Goal: Entertainment & Leisure: Participate in discussion

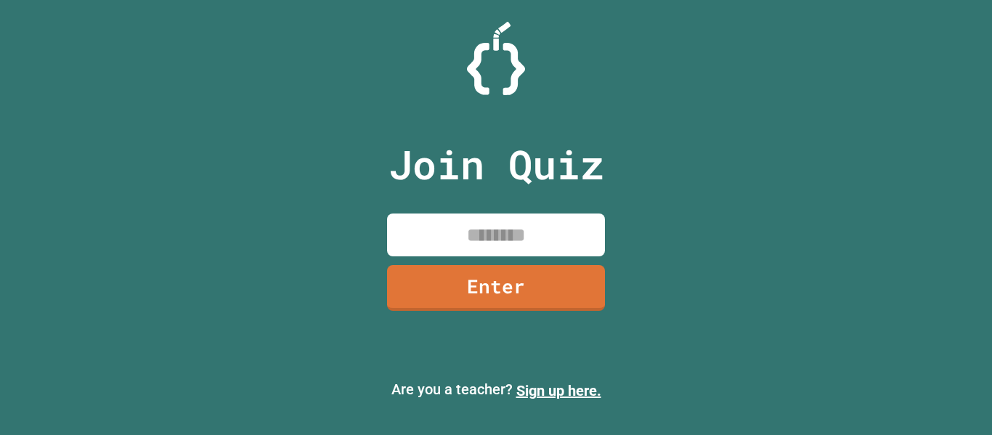
click at [460, 230] on input at bounding box center [496, 234] width 218 height 43
type input "********"
click at [546, 286] on link "Enter" at bounding box center [495, 286] width 215 height 48
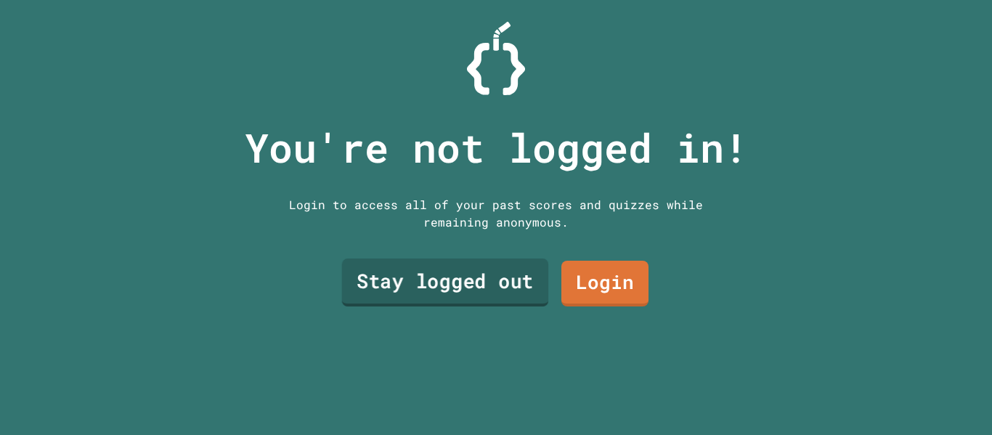
click at [460, 277] on link "Stay logged out" at bounding box center [445, 282] width 207 height 48
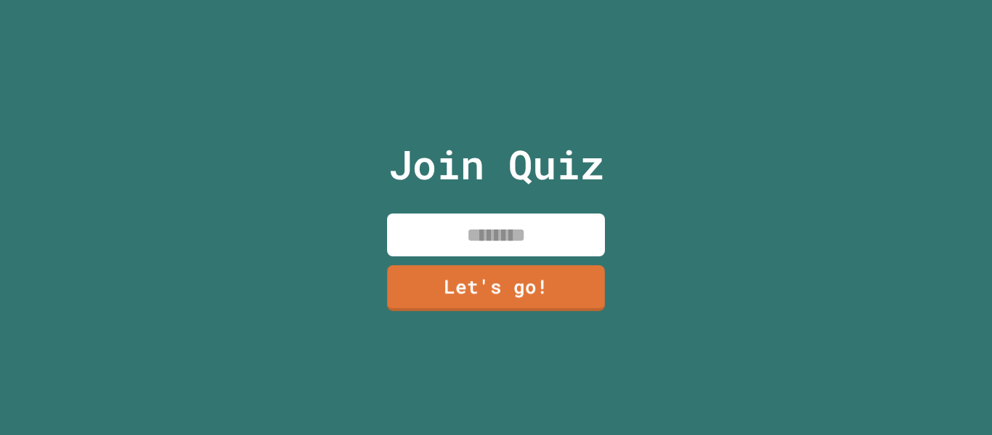
click at [529, 226] on input at bounding box center [496, 234] width 218 height 43
type input "******"
click at [550, 295] on link "Let's go!" at bounding box center [495, 287] width 221 height 48
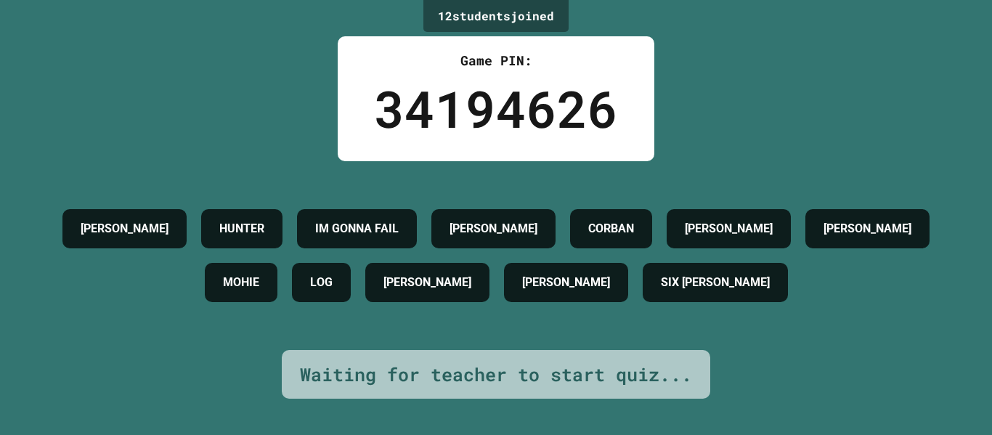
click at [610, 291] on h4 "[PERSON_NAME]" at bounding box center [566, 282] width 88 height 17
click at [608, 387] on div "Waiting for teacher to start quiz..." at bounding box center [496, 375] width 392 height 28
click at [486, 94] on div "34194626" at bounding box center [496, 108] width 244 height 76
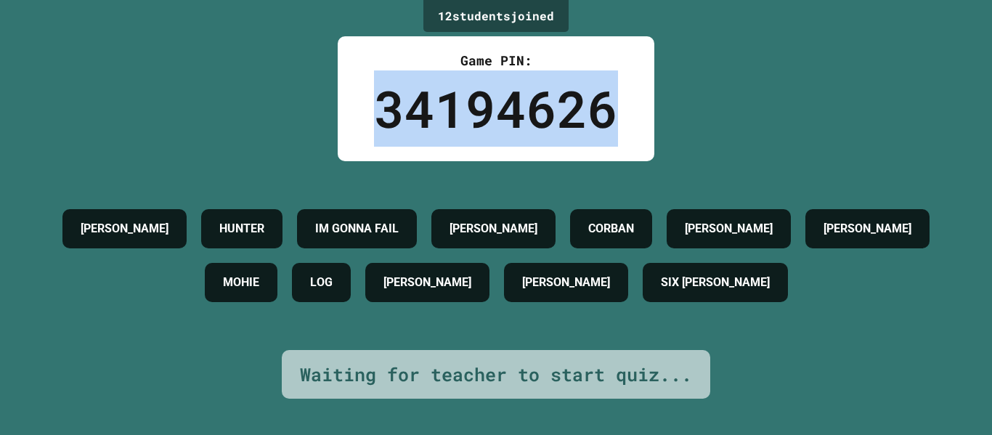
click at [486, 94] on div "34194626" at bounding box center [496, 108] width 244 height 76
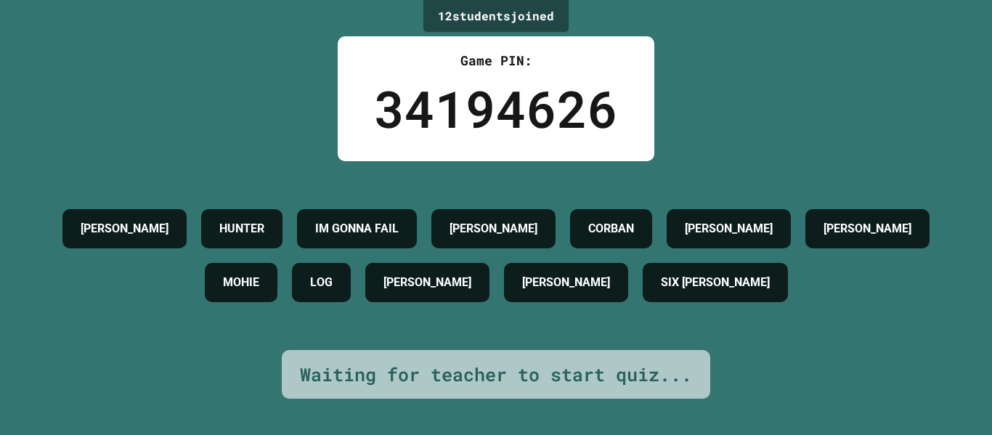
click at [486, 94] on div "34194626" at bounding box center [496, 108] width 244 height 76
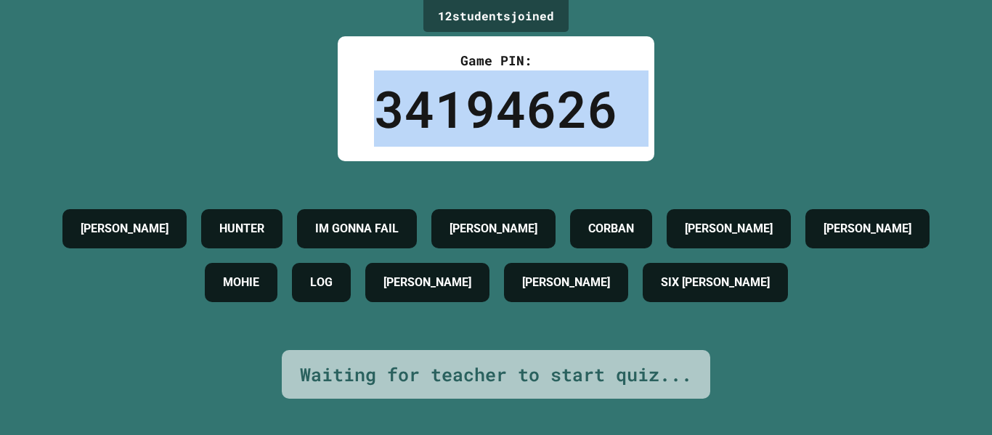
click at [486, 94] on div "34194626" at bounding box center [496, 108] width 244 height 76
click at [435, 102] on div "34194626" at bounding box center [496, 108] width 244 height 76
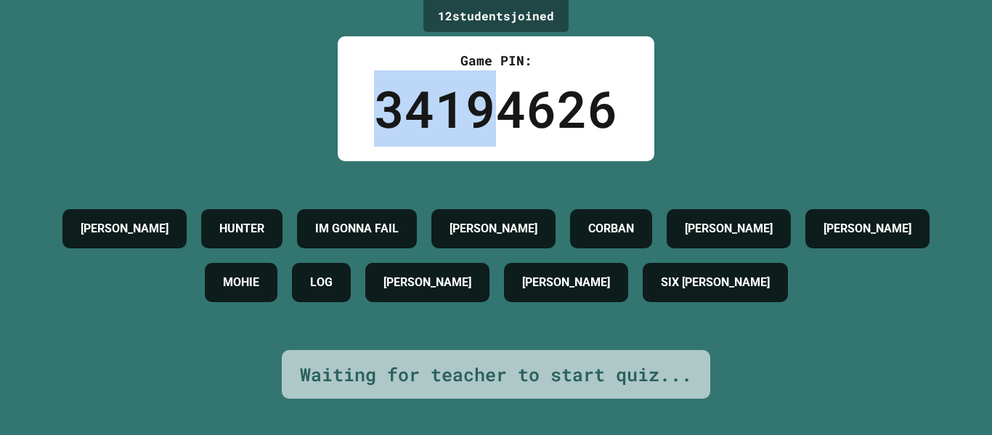
drag, startPoint x: 374, startPoint y: 105, endPoint x: 488, endPoint y: 114, distance: 114.3
click at [488, 114] on div "34194626" at bounding box center [496, 108] width 244 height 76
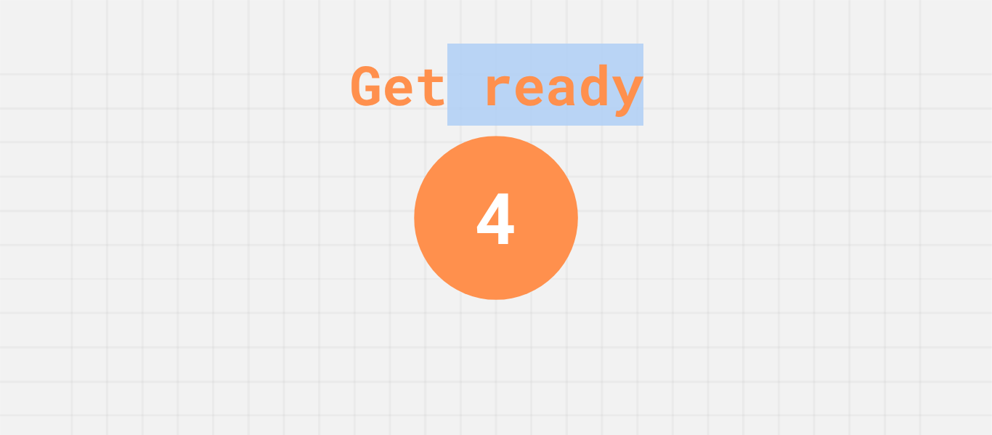
drag, startPoint x: 488, startPoint y: 114, endPoint x: 460, endPoint y: 115, distance: 28.3
click at [460, 115] on div "Get ready" at bounding box center [496, 85] width 294 height 82
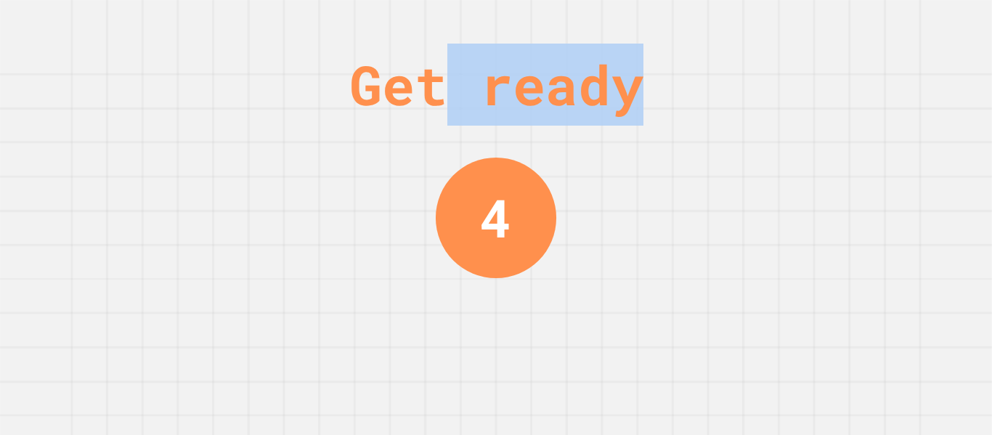
click at [460, 115] on div "Get ready" at bounding box center [496, 85] width 294 height 82
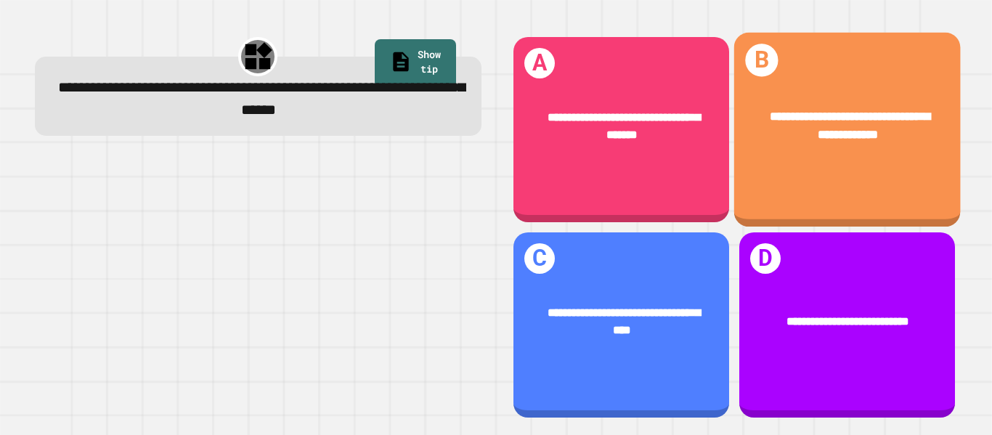
click at [851, 161] on div "**********" at bounding box center [846, 126] width 226 height 86
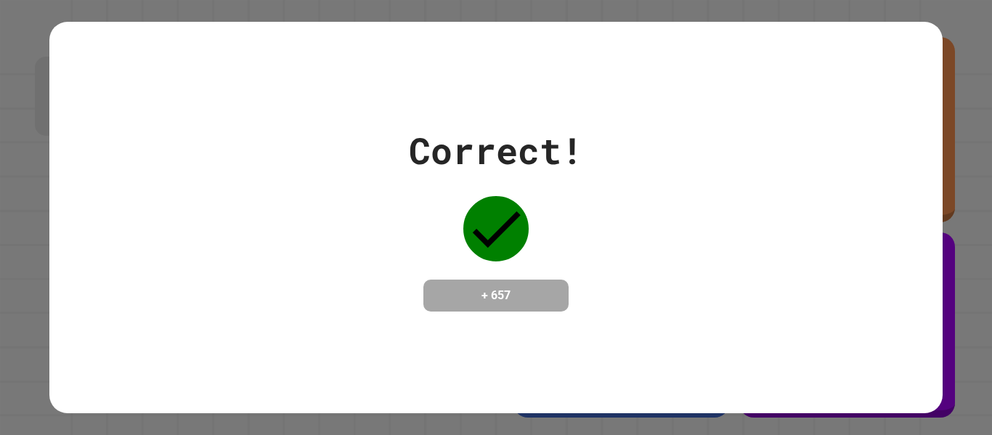
click at [851, 161] on div "Correct! + 657" at bounding box center [495, 217] width 892 height 188
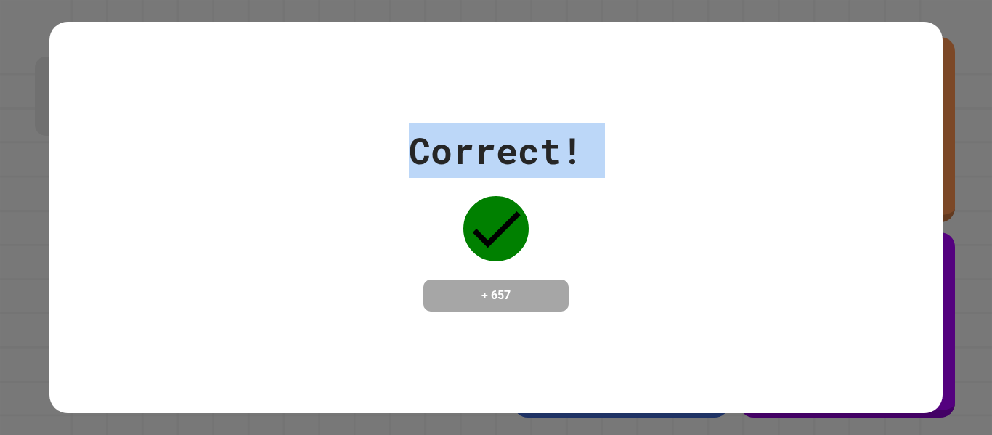
click at [851, 161] on div "Correct! + 657" at bounding box center [495, 217] width 892 height 188
click at [464, 200] on div "Correct! + 657" at bounding box center [496, 217] width 174 height 188
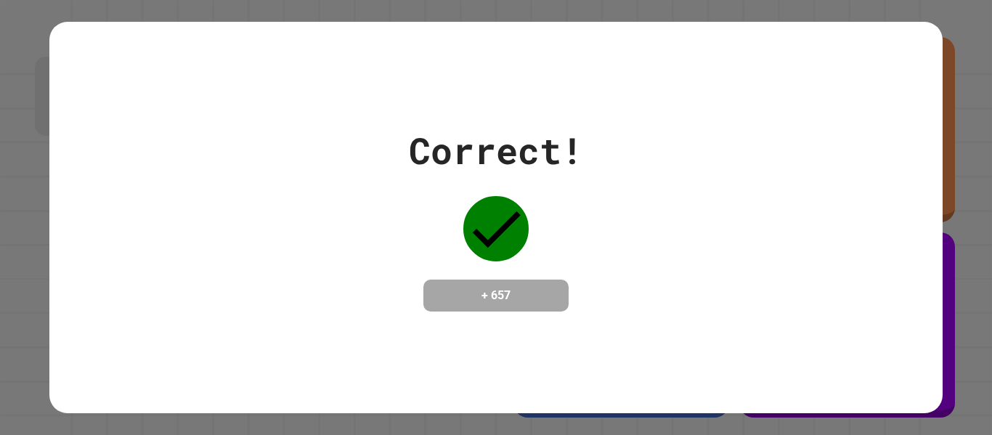
click at [491, 157] on div "Correct!" at bounding box center [496, 150] width 174 height 54
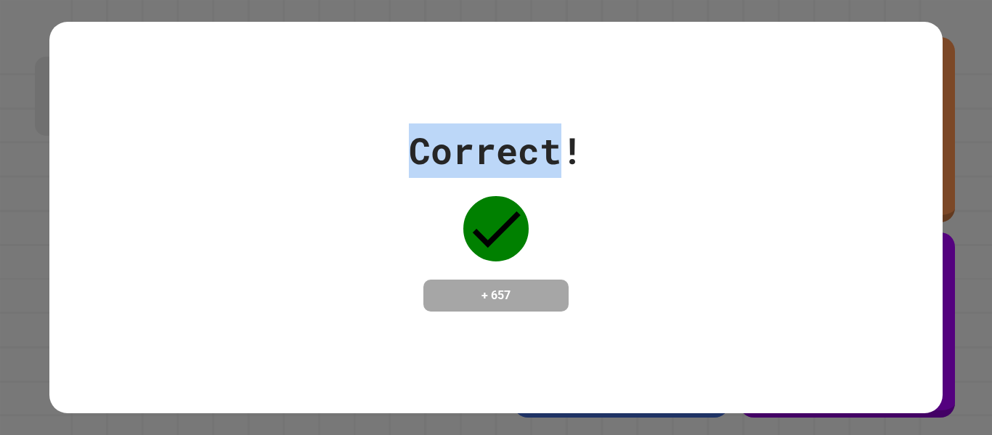
click at [491, 157] on div "Correct!" at bounding box center [496, 150] width 174 height 54
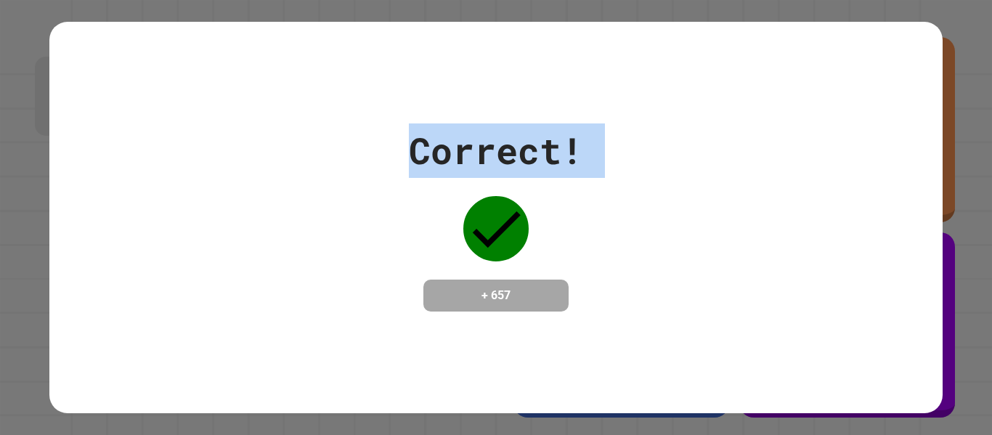
click at [491, 157] on div "Correct!" at bounding box center [496, 150] width 174 height 54
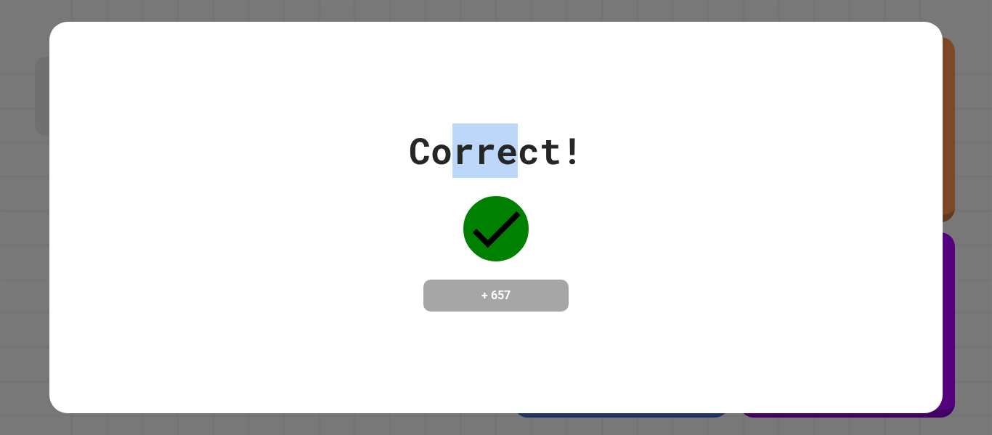
drag, startPoint x: 515, startPoint y: 148, endPoint x: 458, endPoint y: 155, distance: 57.0
click at [458, 155] on div "Correct!" at bounding box center [496, 150] width 174 height 54
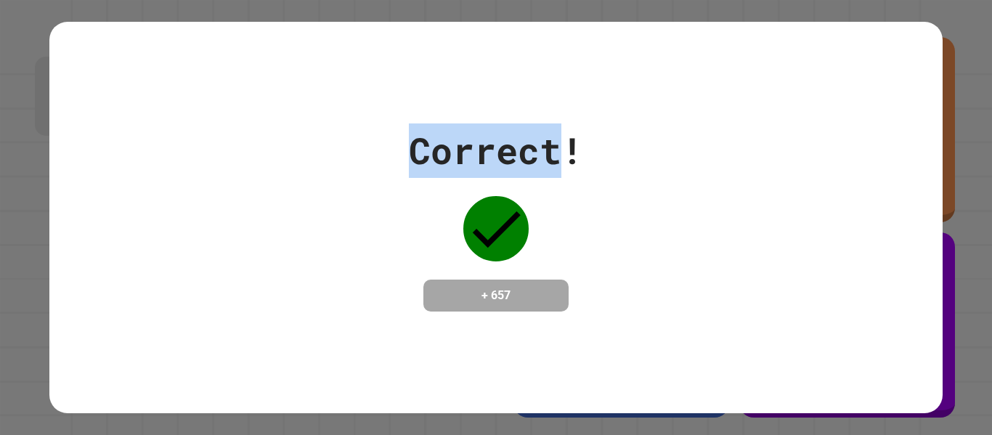
click at [458, 155] on div "Correct!" at bounding box center [496, 150] width 174 height 54
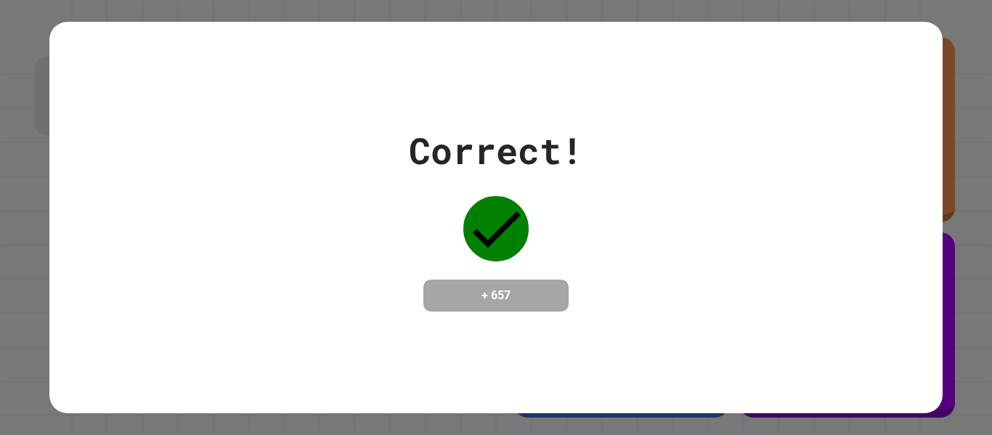
click at [458, 155] on div "Correct!" at bounding box center [496, 150] width 174 height 54
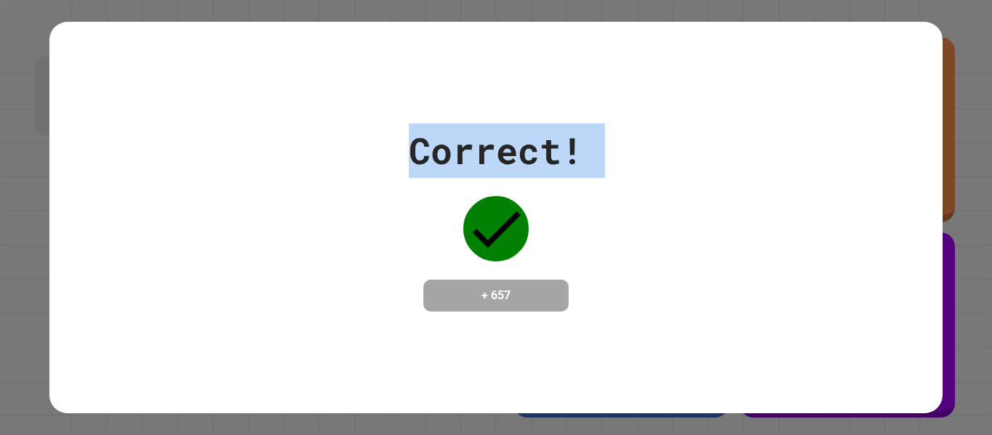
click at [458, 155] on div "Correct!" at bounding box center [496, 150] width 174 height 54
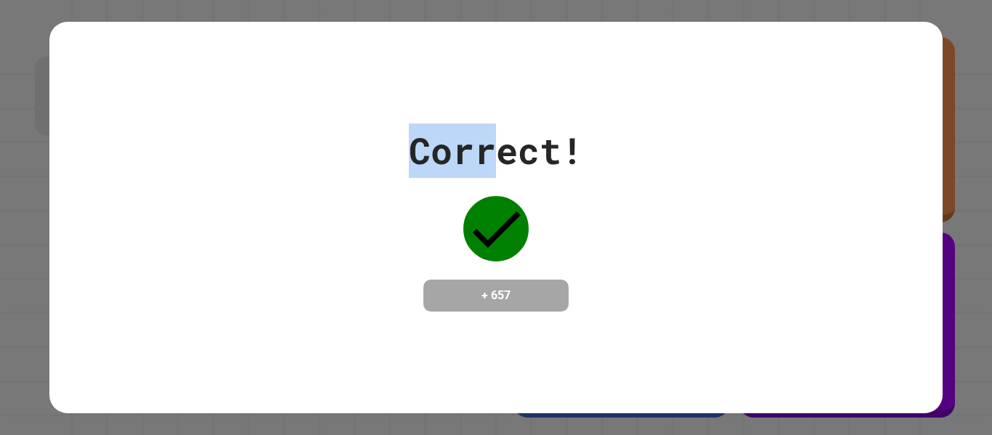
drag, startPoint x: 497, startPoint y: 152, endPoint x: 419, endPoint y: 159, distance: 78.0
click at [419, 159] on div "Correct!" at bounding box center [496, 150] width 174 height 54
click at [499, 155] on div "Correct!" at bounding box center [496, 150] width 174 height 54
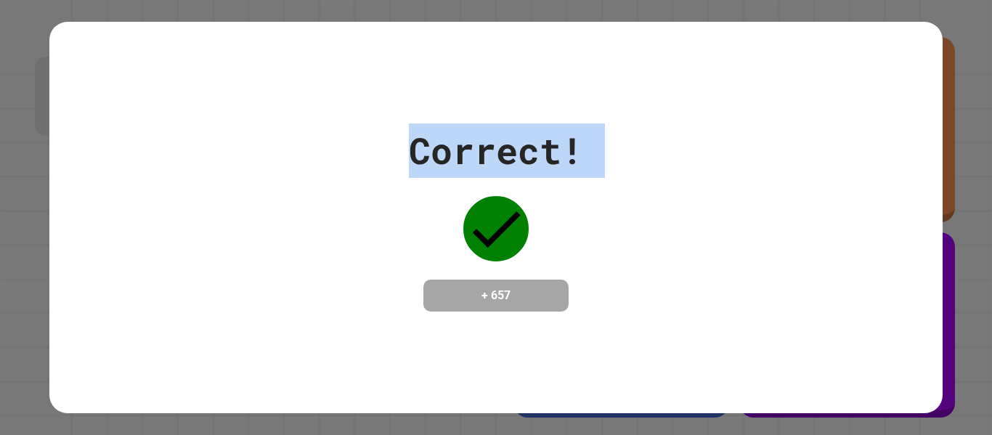
drag, startPoint x: 499, startPoint y: 155, endPoint x: 595, endPoint y: 162, distance: 95.4
click at [595, 162] on div "Correct! + 657" at bounding box center [495, 217] width 892 height 188
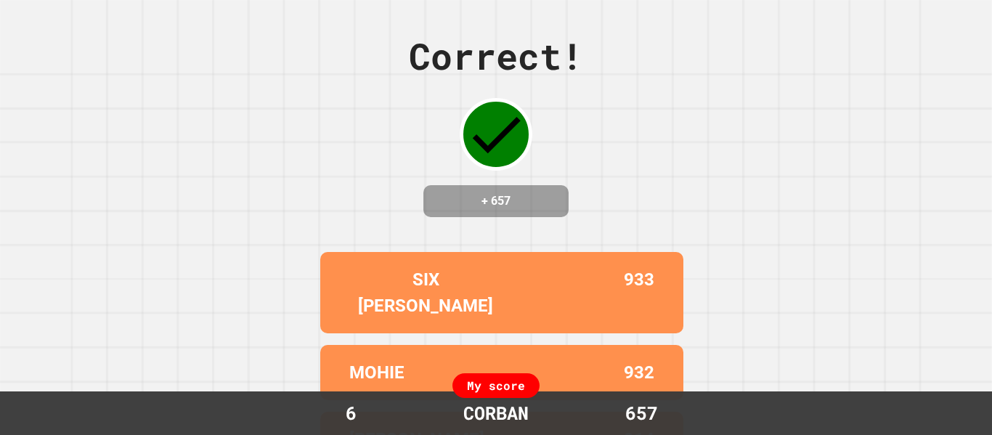
click at [595, 162] on div "Correct! + 657 SIX [PERSON_NAME] 933 MOHIE 932 [PERSON_NAME] 914 [PERSON_NAME] …" at bounding box center [496, 217] width 992 height 435
click at [594, 162] on div "Correct! + 657 SIX [PERSON_NAME] 933 MOHIE 932 [PERSON_NAME] 914 [PERSON_NAME] …" at bounding box center [496, 217] width 992 height 435
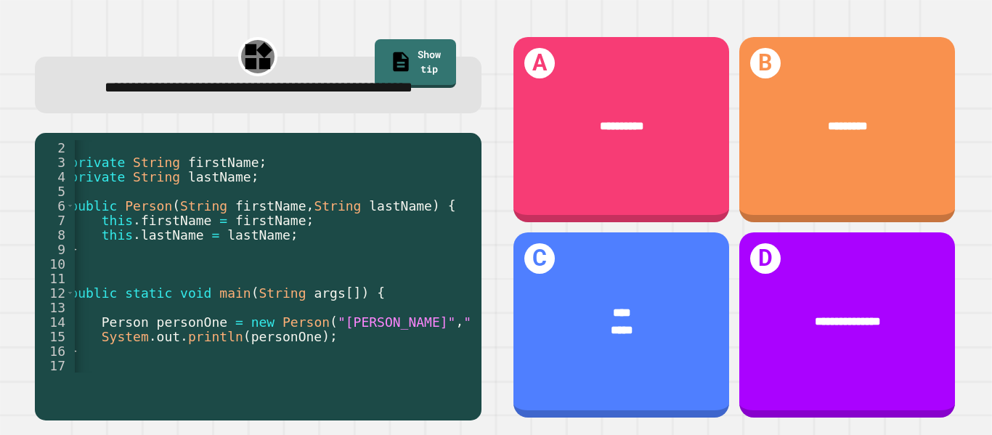
scroll to position [0, 46]
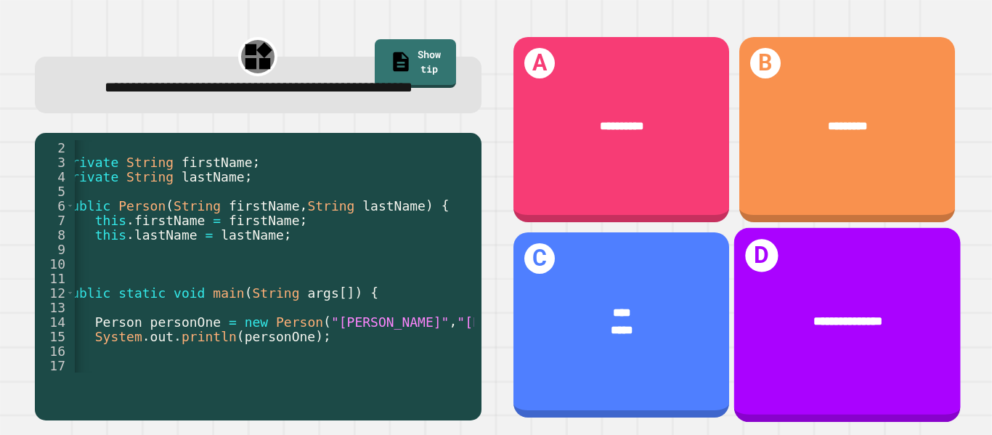
click at [819, 379] on div "**********" at bounding box center [846, 325] width 226 height 195
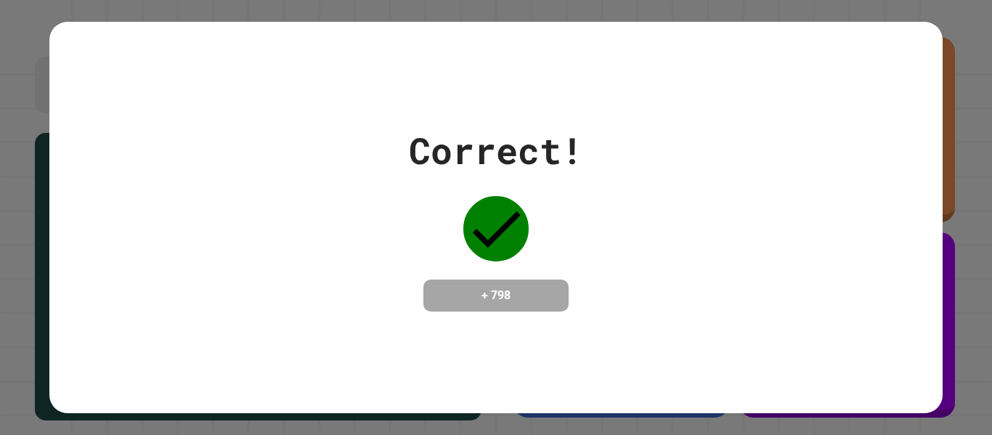
click at [515, 109] on div "Correct! + 798" at bounding box center [495, 217] width 892 height 391
click at [513, 155] on div "Correct!" at bounding box center [496, 150] width 174 height 54
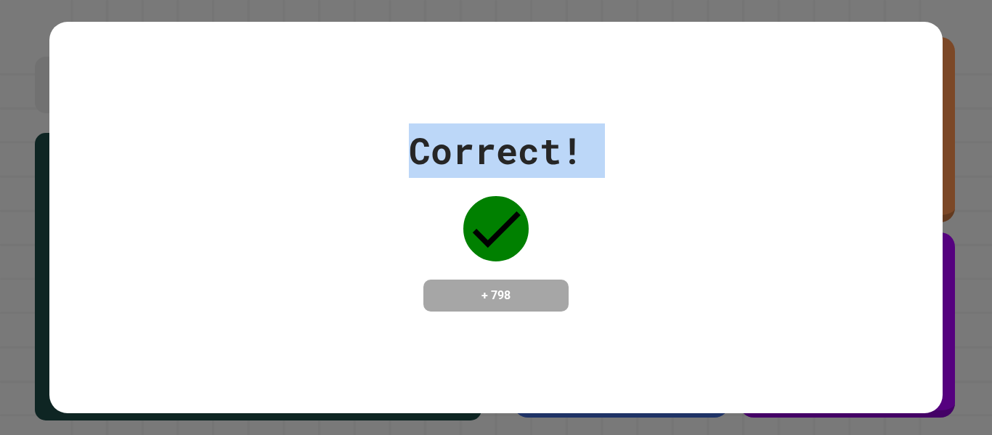
click at [513, 155] on div "Correct!" at bounding box center [496, 150] width 174 height 54
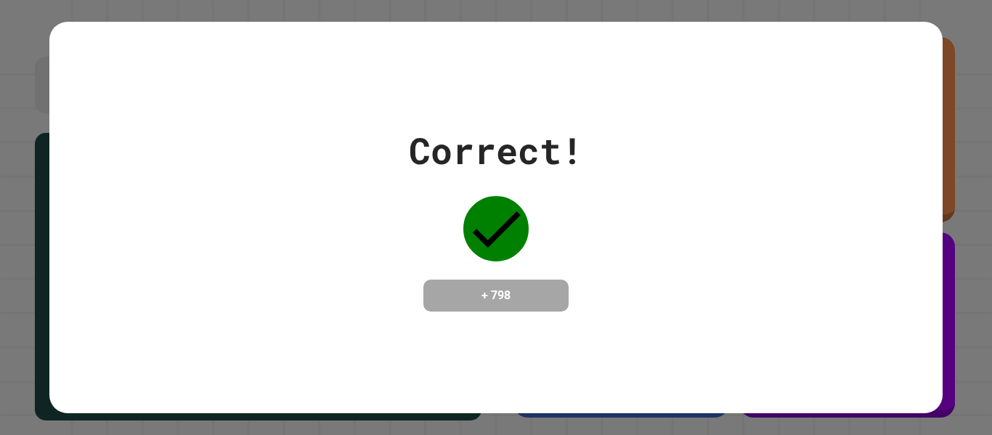
click at [527, 299] on h4 "+ 798" at bounding box center [496, 295] width 116 height 17
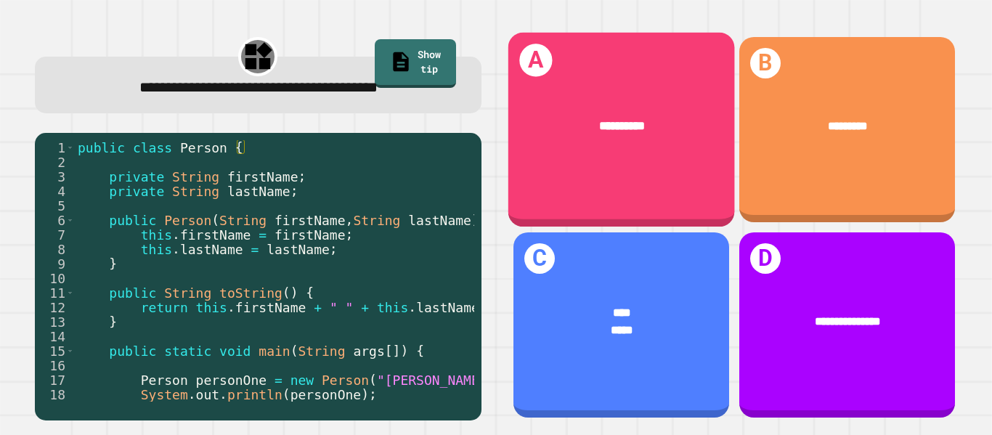
click at [534, 101] on div "**********" at bounding box center [620, 126] width 226 height 68
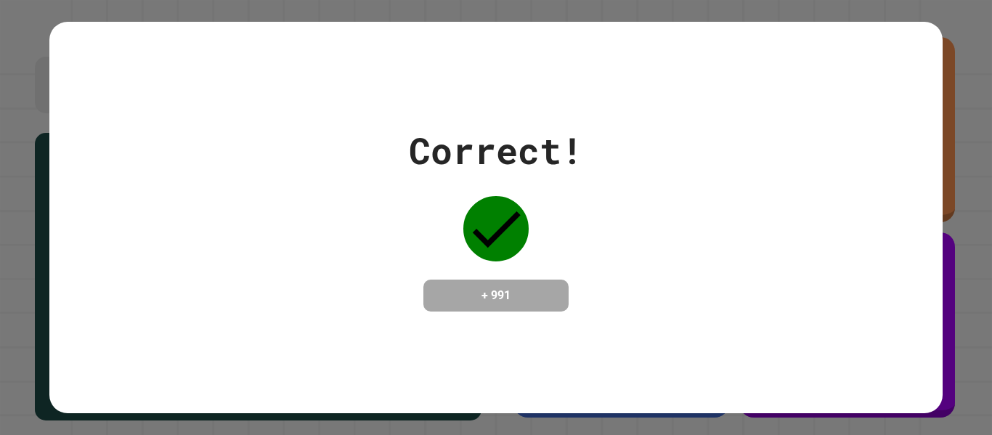
click at [524, 304] on h4 "+ 991" at bounding box center [496, 295] width 116 height 17
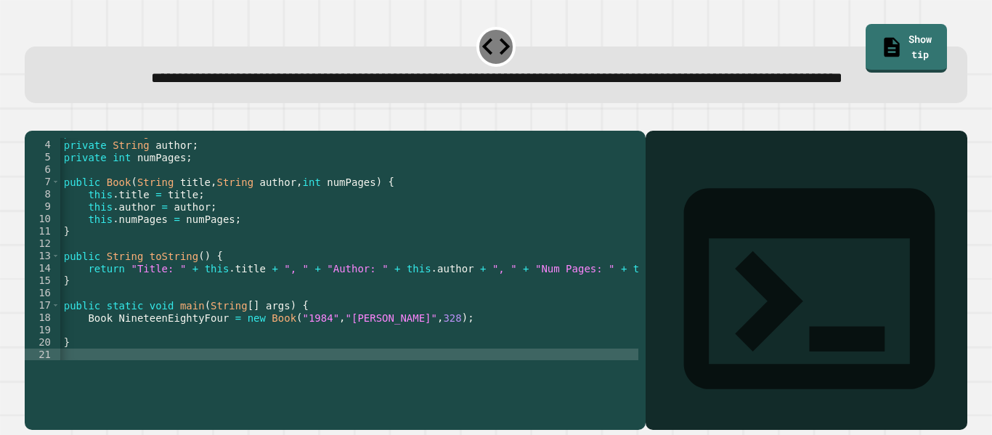
scroll to position [0, 0]
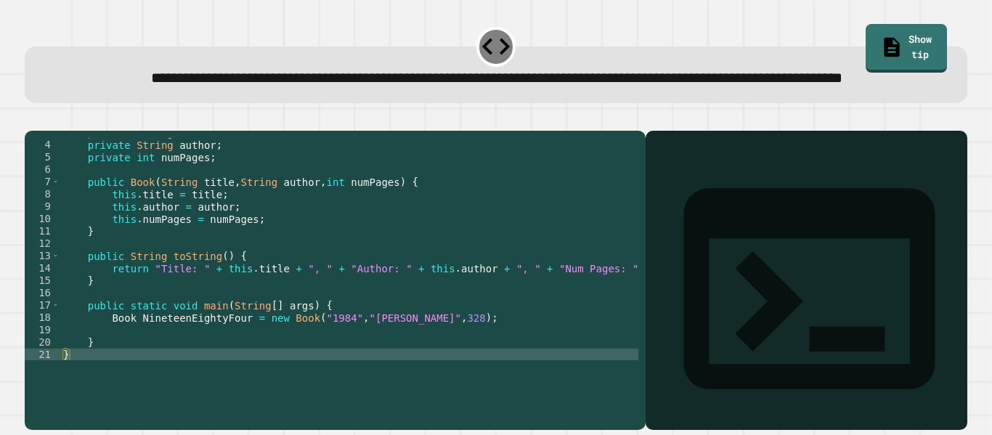
click at [181, 366] on div "private String title ; private String author ; private int numPages ; public Bo…" at bounding box center [385, 249] width 650 height 247
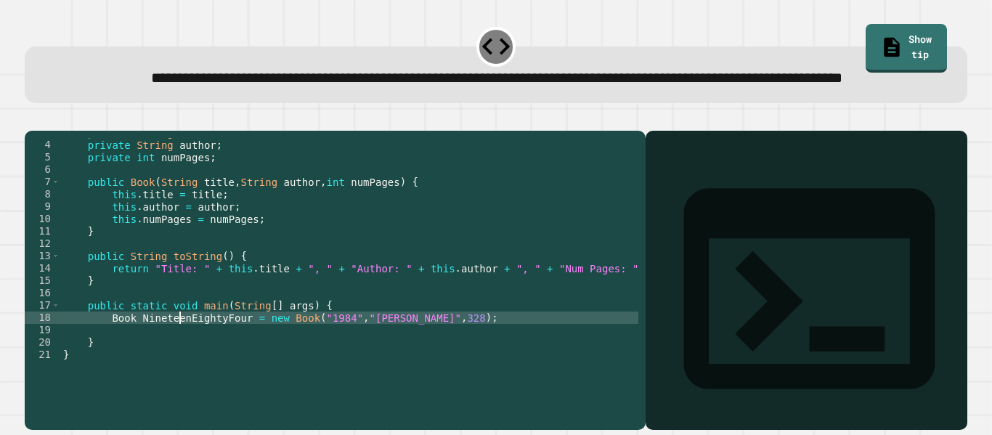
click at [181, 366] on div "private String title ; private String author ; private int numPages ; public Bo…" at bounding box center [385, 249] width 650 height 247
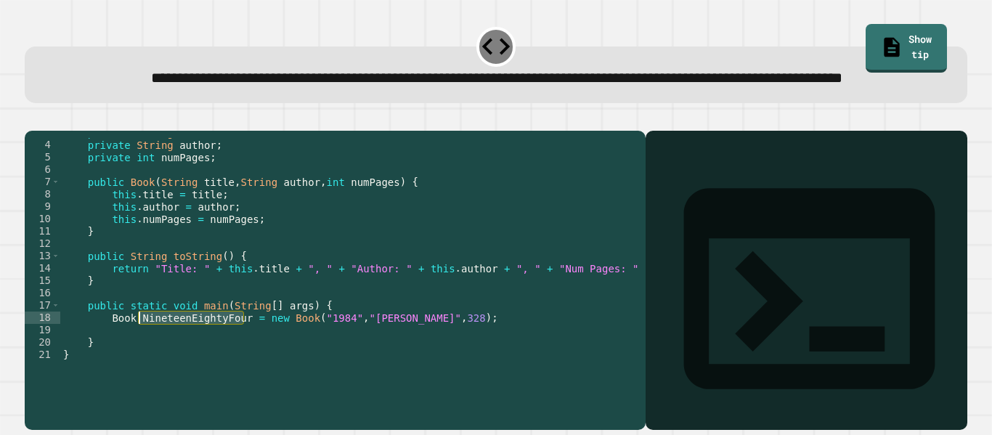
click at [200, 369] on div "private String title ; private String author ; private int numPages ; public Bo…" at bounding box center [385, 249] width 650 height 247
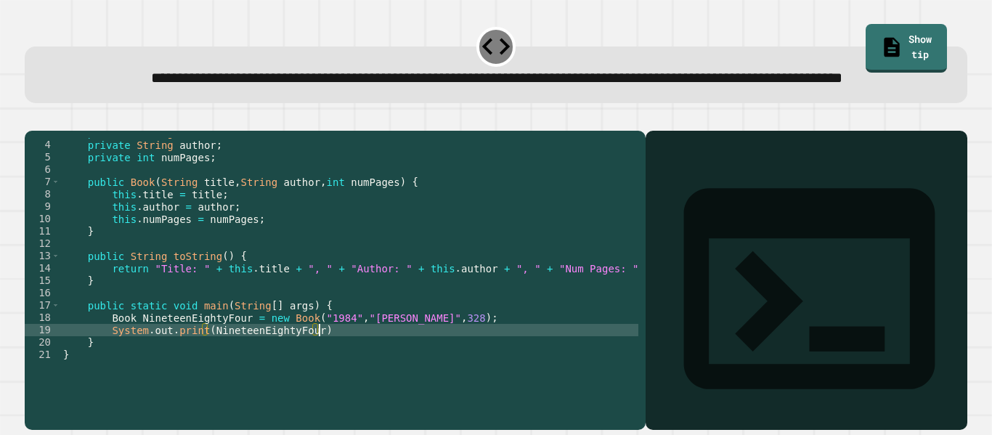
scroll to position [0, 32]
type textarea "**********"
click at [32, 119] on button "button" at bounding box center [32, 119] width 0 height 0
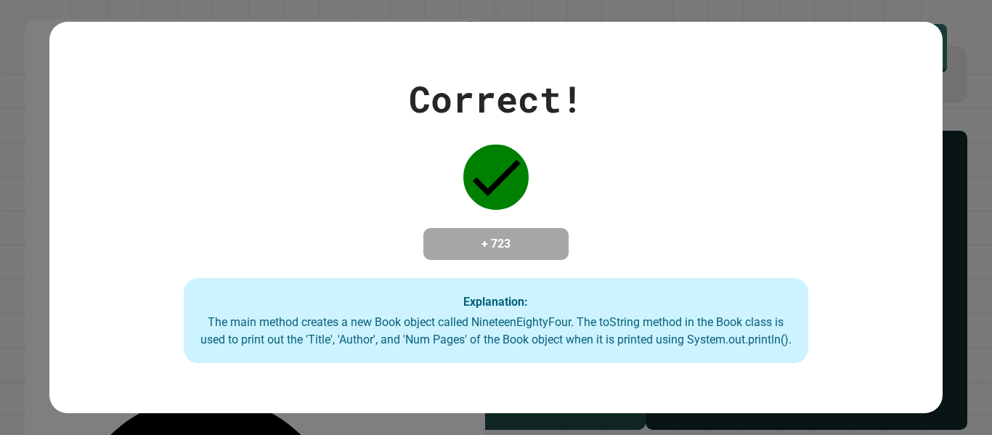
click at [513, 247] on h4 "+ 723" at bounding box center [496, 243] width 116 height 17
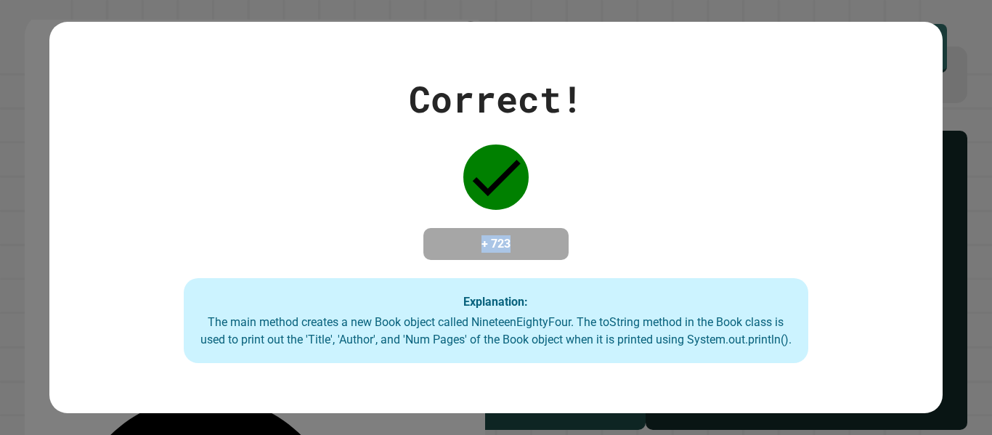
click at [513, 247] on h4 "+ 723" at bounding box center [496, 243] width 116 height 17
click at [515, 244] on h4 "+ 723" at bounding box center [496, 243] width 116 height 17
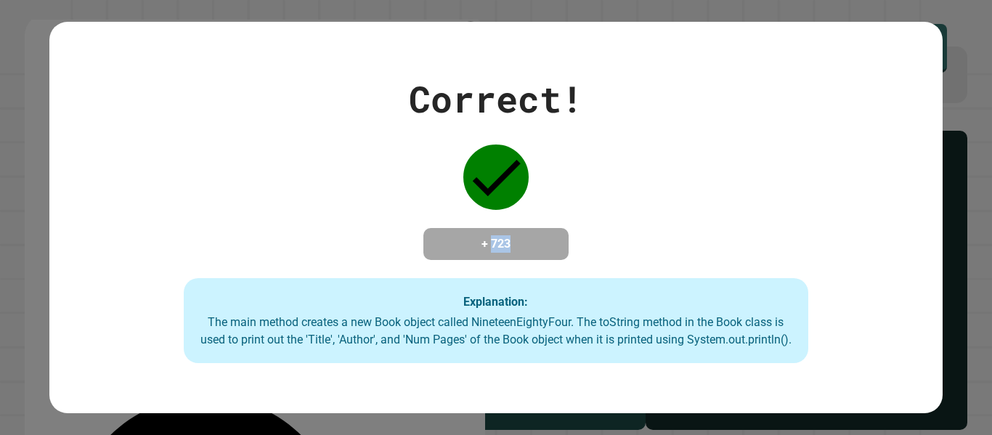
click at [515, 244] on h4 "+ 723" at bounding box center [496, 243] width 116 height 17
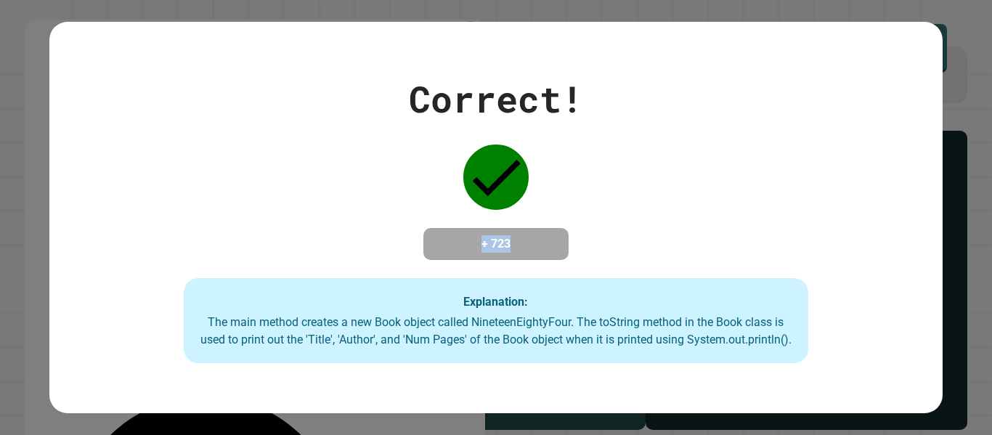
click at [515, 244] on h4 "+ 723" at bounding box center [496, 243] width 116 height 17
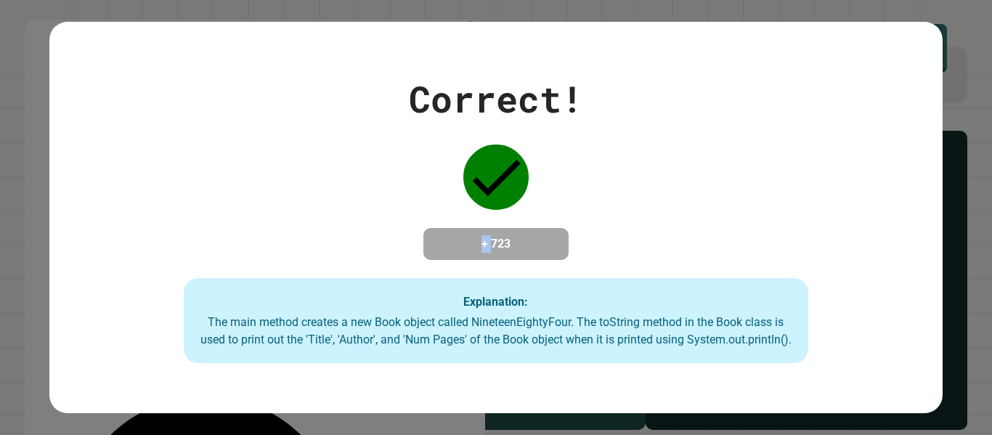
drag, startPoint x: 489, startPoint y: 245, endPoint x: 459, endPoint y: 242, distance: 29.8
click at [459, 242] on h4 "+ 723" at bounding box center [496, 243] width 116 height 17
click at [478, 243] on h4 "+ 723" at bounding box center [496, 243] width 116 height 17
click at [515, 239] on h4 "+ 723" at bounding box center [496, 243] width 116 height 17
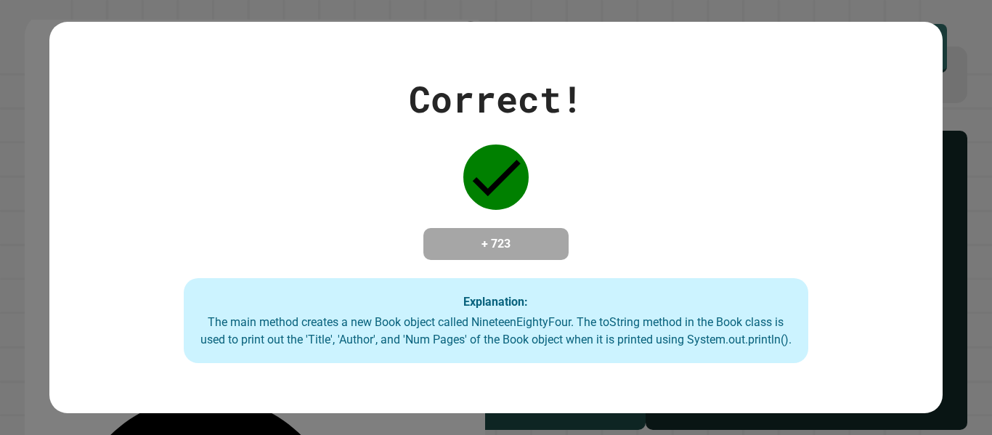
click at [515, 239] on h4 "+ 723" at bounding box center [496, 243] width 116 height 17
click at [476, 242] on h4 "+ 723" at bounding box center [496, 243] width 116 height 17
click at [472, 243] on h4 "+ 723" at bounding box center [496, 243] width 116 height 17
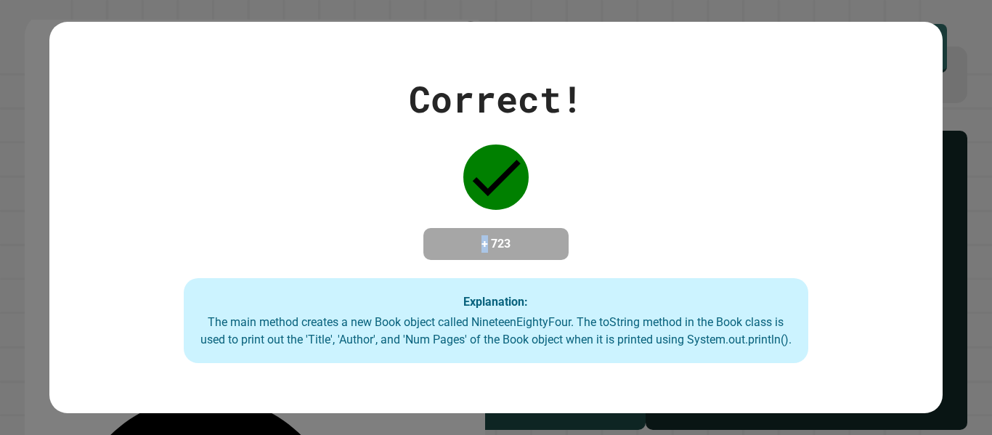
click at [514, 243] on h4 "+ 723" at bounding box center [496, 243] width 116 height 17
click at [472, 242] on h4 "+ 723" at bounding box center [496, 243] width 116 height 17
click at [506, 245] on h4 "+ 723" at bounding box center [496, 243] width 116 height 17
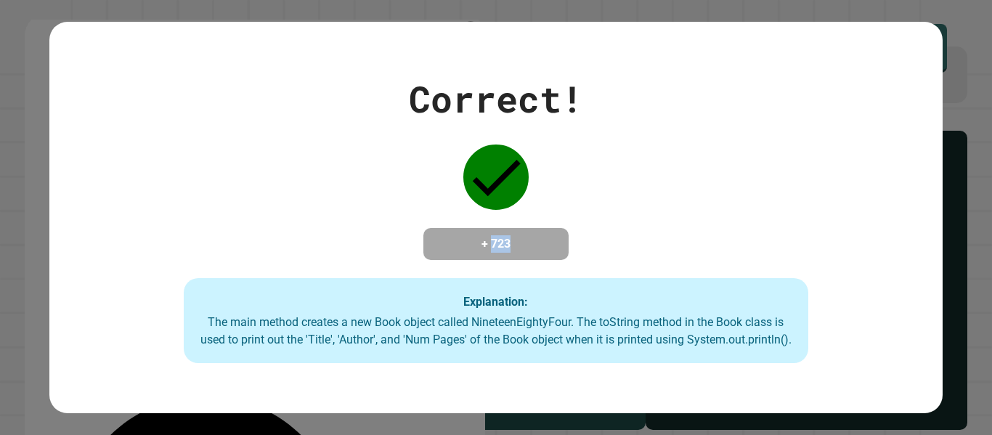
click at [506, 245] on h4 "+ 723" at bounding box center [496, 243] width 116 height 17
click at [505, 245] on h4 "+ 723" at bounding box center [496, 243] width 116 height 17
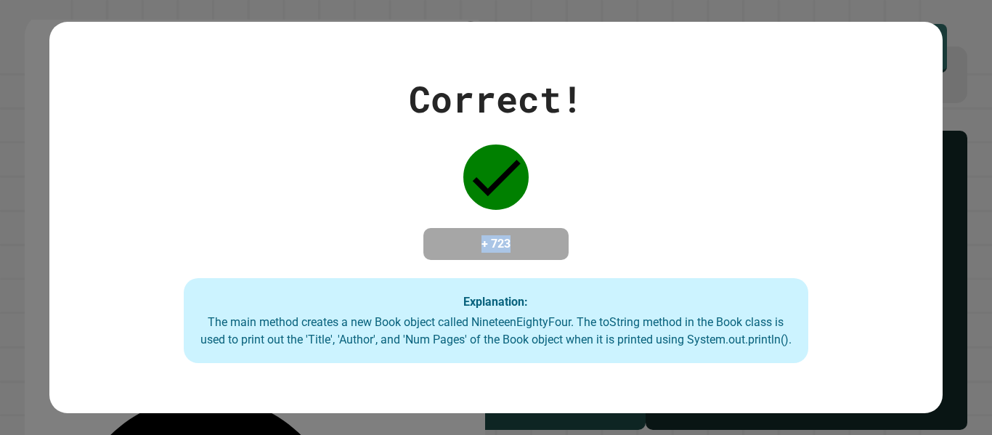
click at [504, 245] on h4 "+ 723" at bounding box center [496, 243] width 116 height 17
click at [472, 245] on h4 "+ 723" at bounding box center [496, 243] width 116 height 17
click at [531, 251] on h4 "+ 723" at bounding box center [496, 243] width 116 height 17
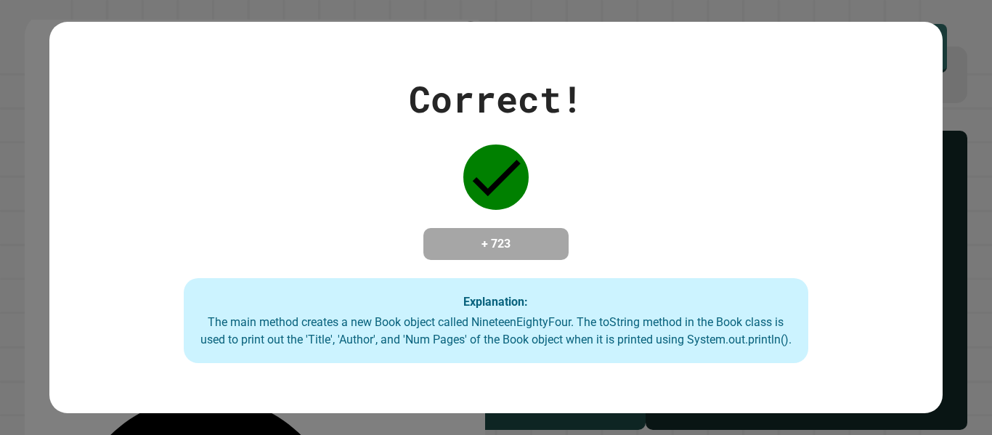
click at [511, 250] on h4 "+ 723" at bounding box center [496, 243] width 116 height 17
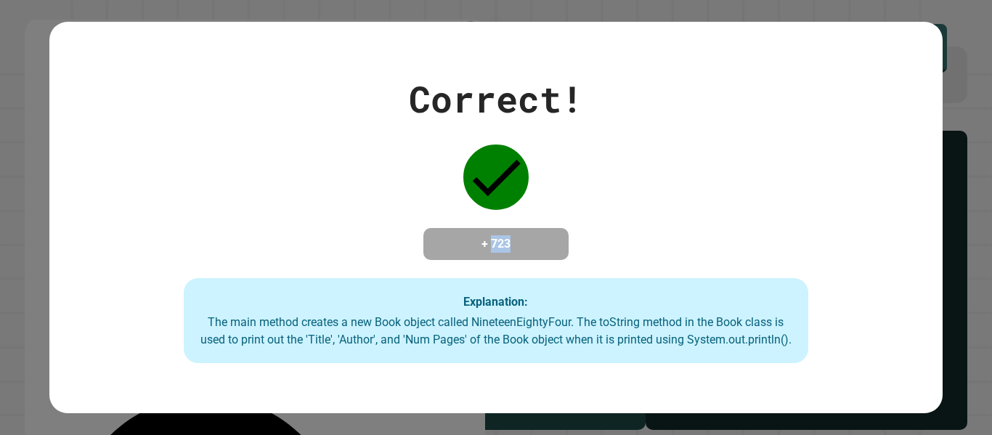
click at [511, 250] on h4 "+ 723" at bounding box center [496, 243] width 116 height 17
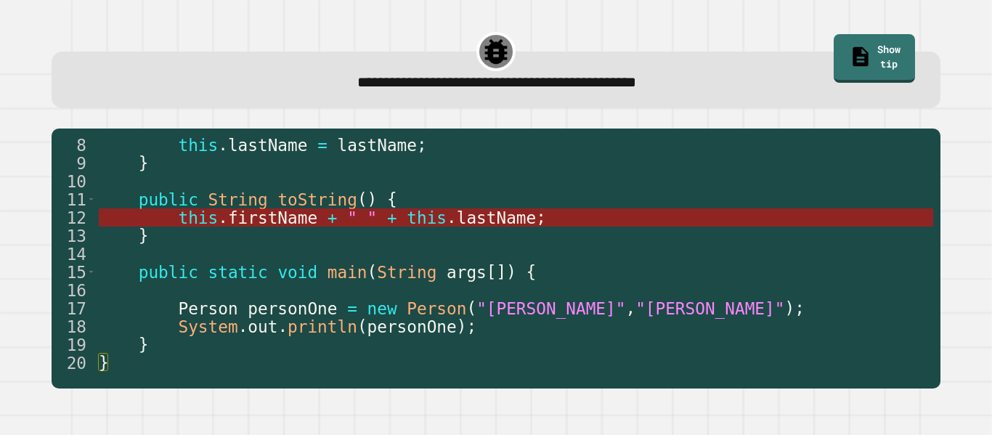
scroll to position [127, 0]
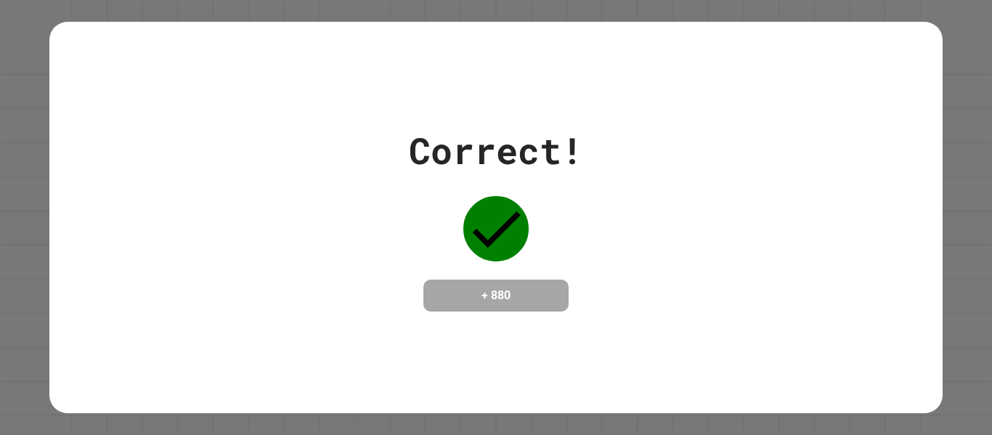
click at [489, 300] on h4 "+ 880" at bounding box center [496, 295] width 116 height 17
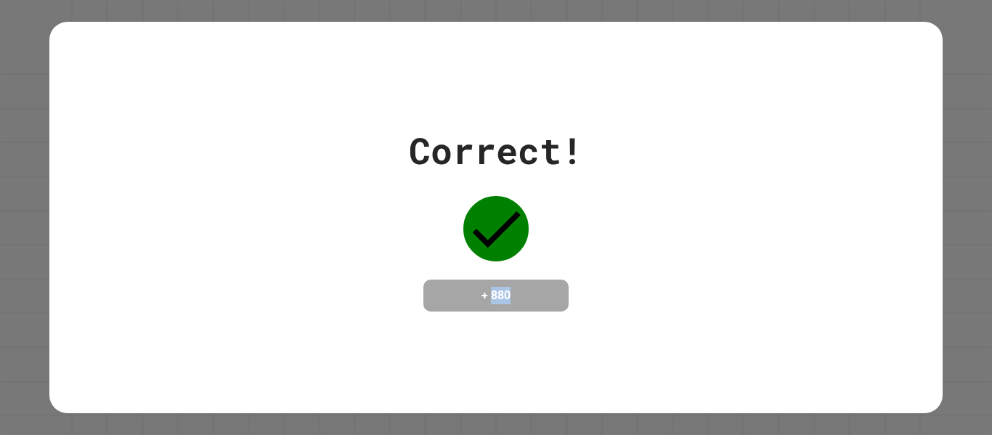
click at [489, 300] on h4 "+ 880" at bounding box center [496, 295] width 116 height 17
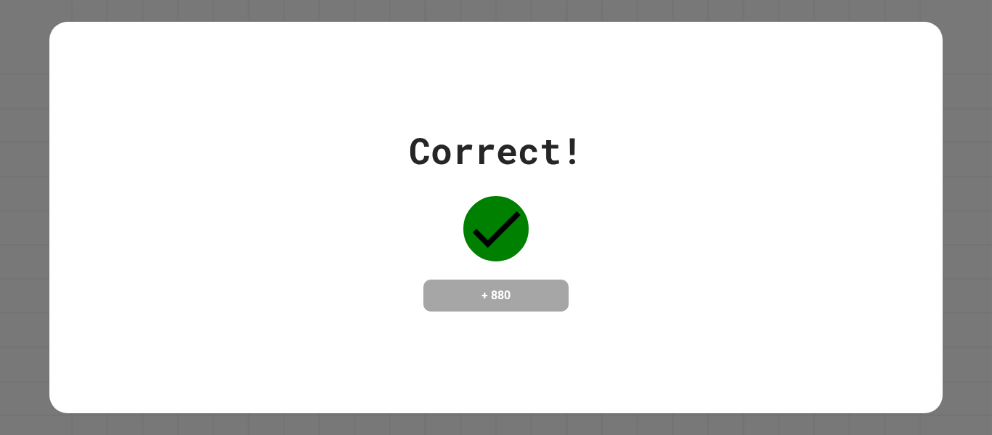
click at [489, 300] on h4 "+ 880" at bounding box center [496, 295] width 116 height 17
click at [585, 286] on div "Correct! + 880" at bounding box center [495, 217] width 892 height 188
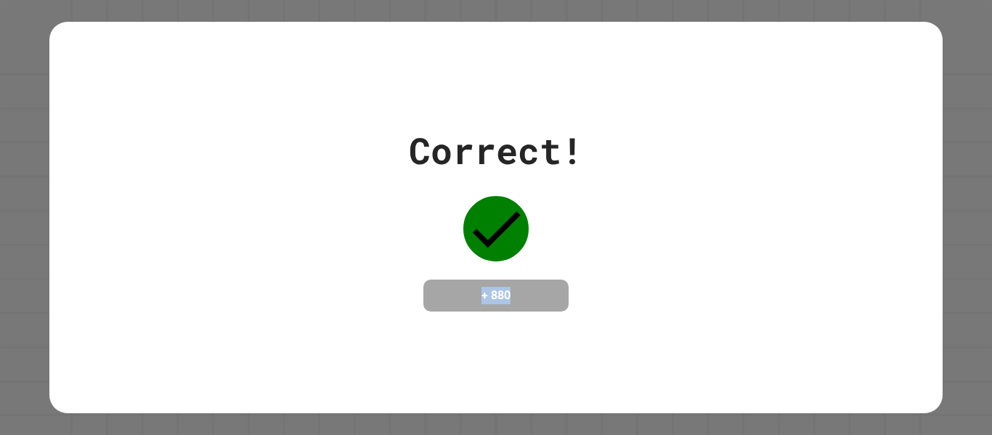
click at [585, 286] on div "Correct! + 880" at bounding box center [495, 217] width 892 height 188
click at [570, 278] on div "Correct! + 880" at bounding box center [496, 217] width 174 height 188
click at [518, 288] on h4 "+ 880" at bounding box center [496, 295] width 116 height 17
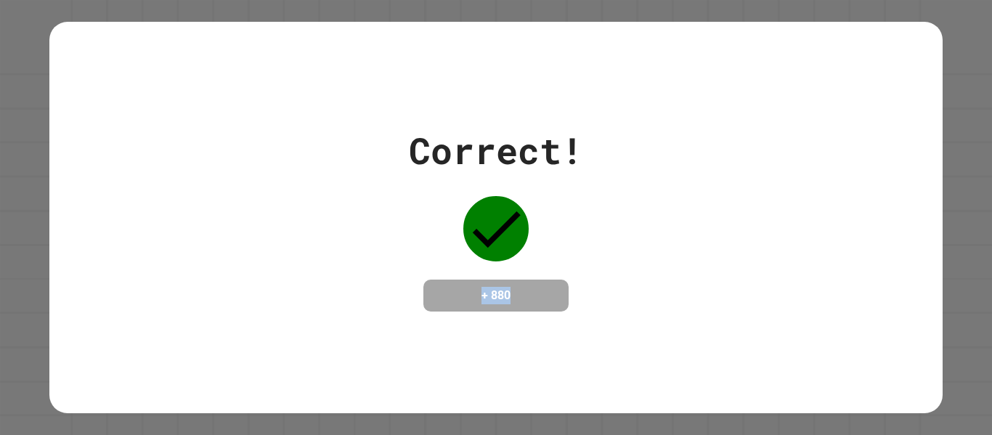
click at [581, 285] on div "Correct! + 880" at bounding box center [496, 217] width 174 height 188
click at [471, 300] on h4 "+ 880" at bounding box center [496, 295] width 116 height 17
click at [501, 303] on h4 "+ 880" at bounding box center [496, 295] width 116 height 17
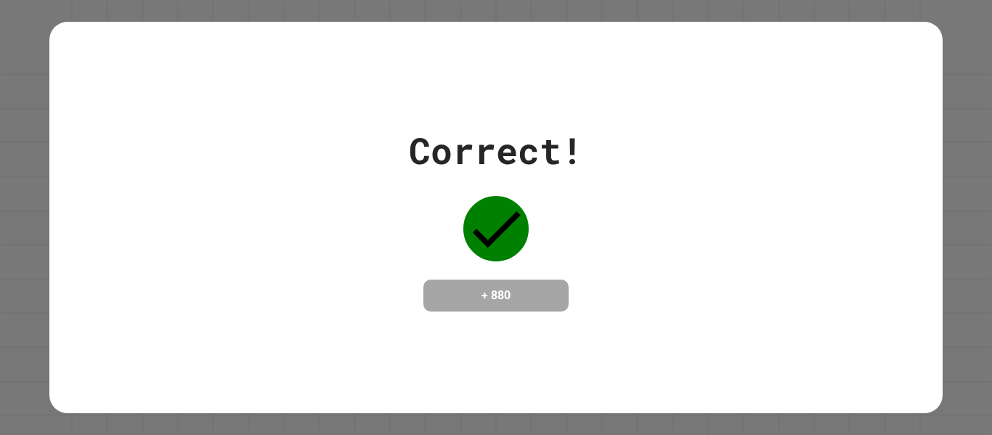
click at [476, 299] on h4 "+ 880" at bounding box center [496, 295] width 116 height 17
click at [514, 298] on h4 "+ 880" at bounding box center [496, 295] width 116 height 17
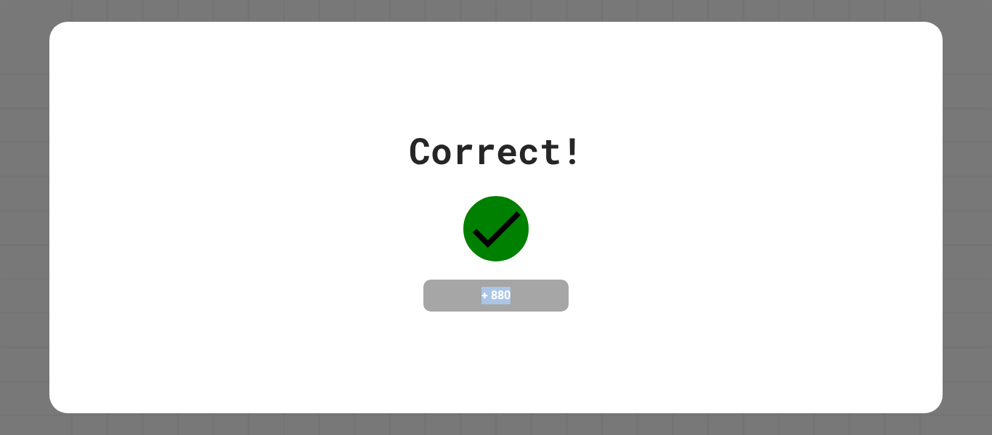
click at [514, 298] on h4 "+ 880" at bounding box center [496, 295] width 116 height 17
click at [465, 294] on h4 "+ 880" at bounding box center [496, 295] width 116 height 17
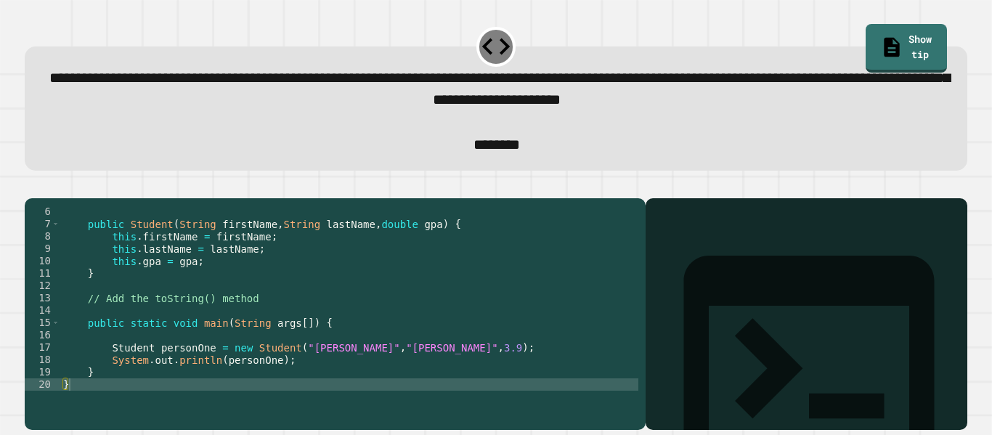
scroll to position [62, 0]
click at [239, 331] on div "public Student ( String firstName , String lastName , double gpa ) { this . fir…" at bounding box center [349, 310] width 578 height 210
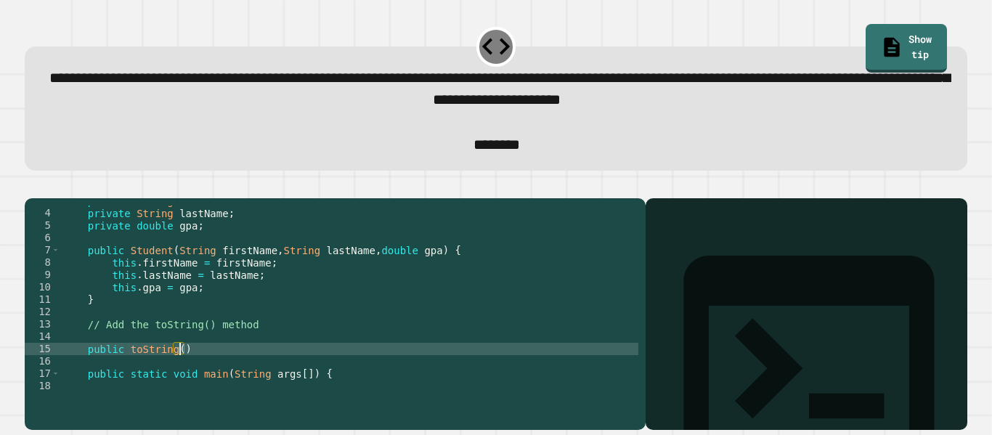
scroll to position [0, 14]
type textarea "**********"
click at [224, 368] on div "private String firstName ; private String lastName ; private double gpa ; publi…" at bounding box center [349, 300] width 578 height 210
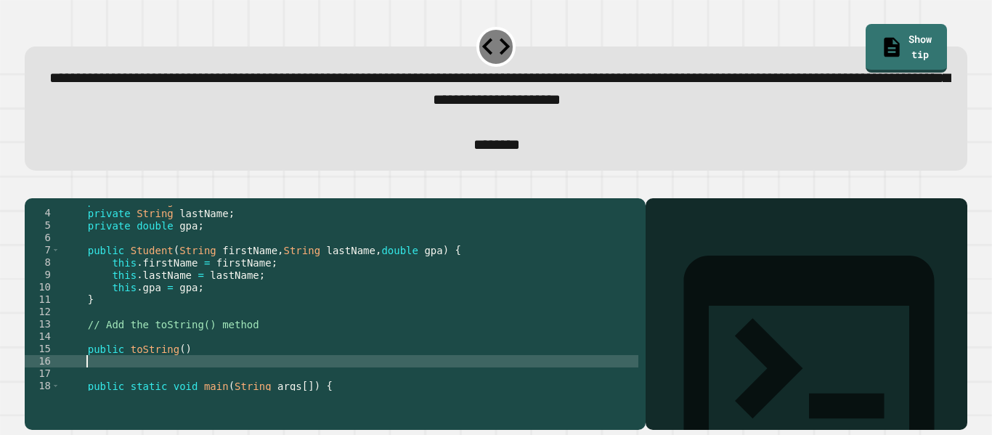
type textarea "*"
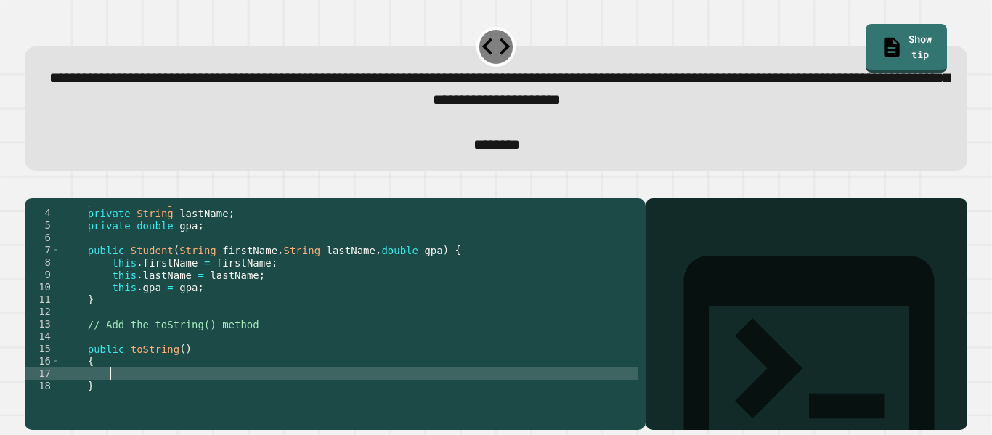
click at [200, 361] on div "private String firstName ; private String lastName ; private double gpa ; publi…" at bounding box center [349, 300] width 578 height 210
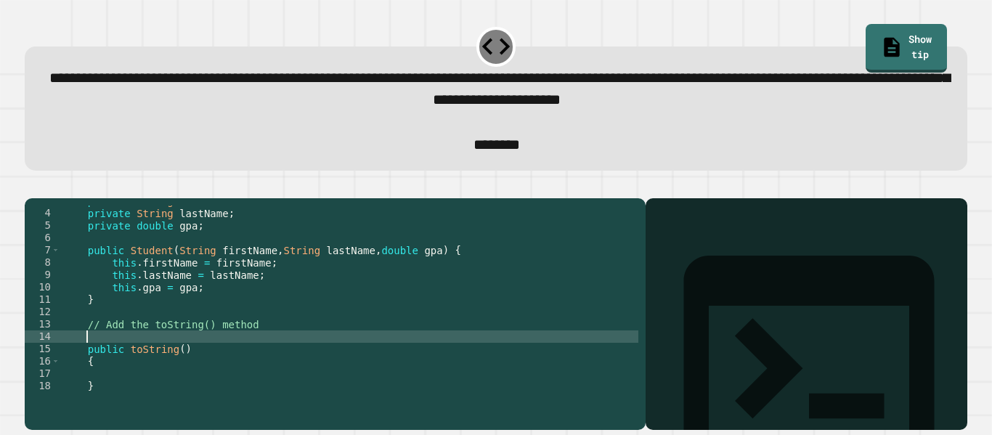
scroll to position [0, 0]
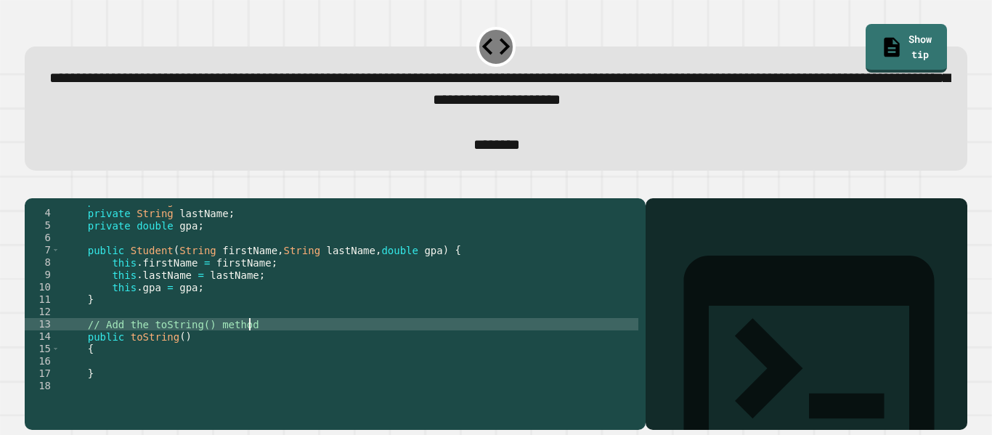
type textarea "**********"
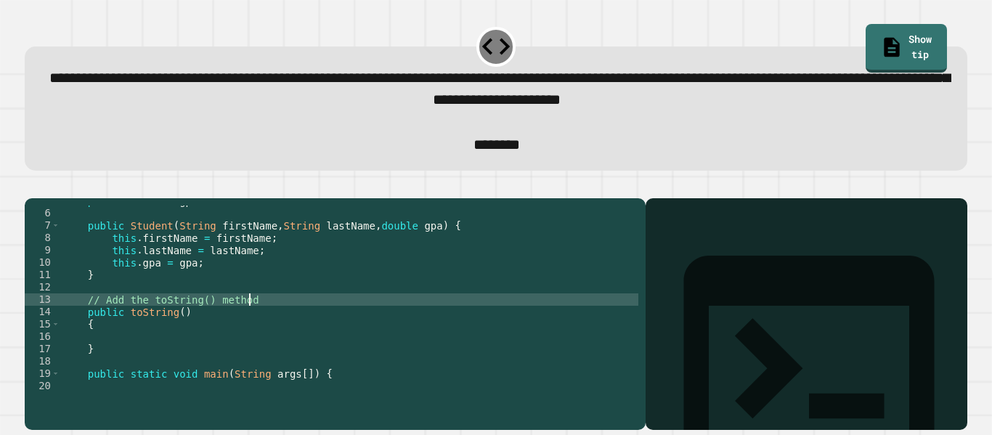
scroll to position [67, 0]
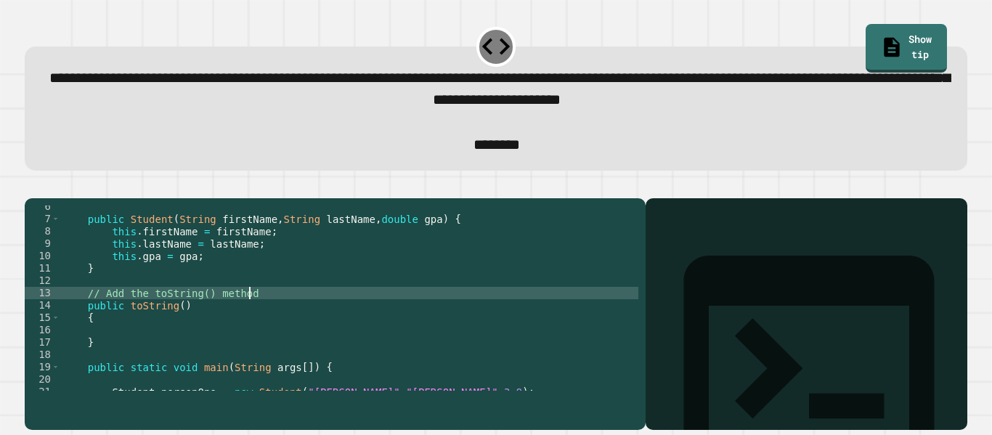
click at [231, 369] on div "public Student ( String firstName , String lastName , double gpa ) { this . fir…" at bounding box center [349, 305] width 578 height 210
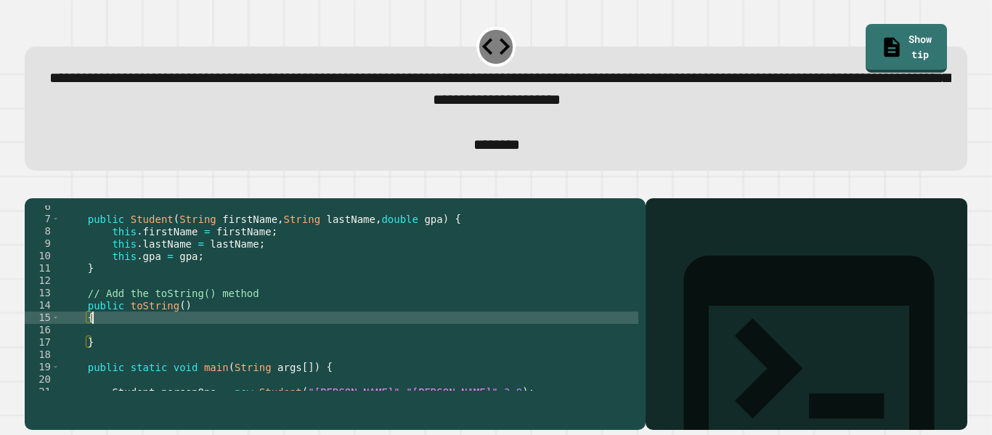
click at [229, 343] on div "public Student ( String firstName , String lastName , double gpa ) { this . fir…" at bounding box center [349, 305] width 578 height 210
click at [234, 356] on div "public Student ( String firstName , String lastName , double gpa ) { this . fir…" at bounding box center [349, 305] width 578 height 210
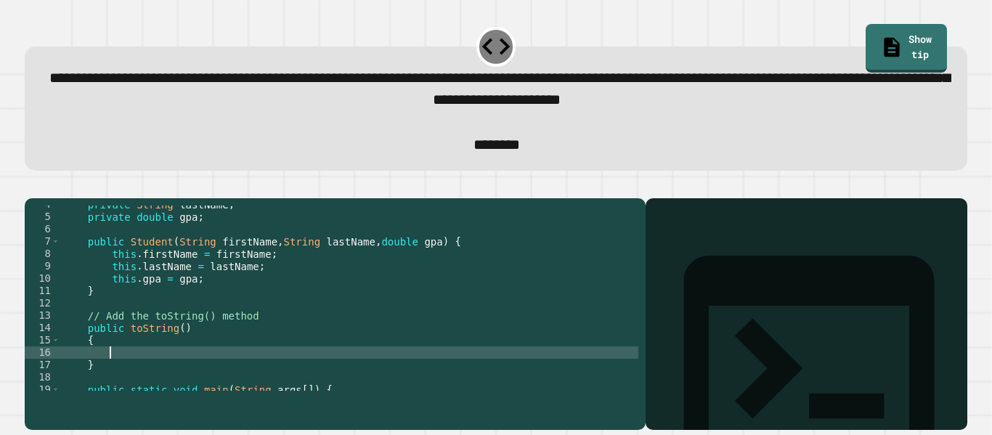
scroll to position [42, 0]
click at [176, 380] on div "private String lastName ; private double gpa ; public Student ( String firstNam…" at bounding box center [349, 305] width 578 height 210
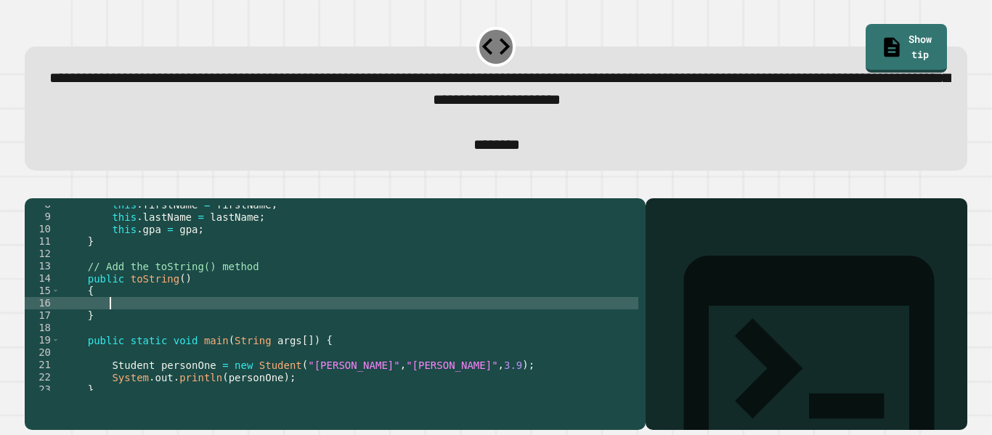
scroll to position [94, 0]
type textarea "*"
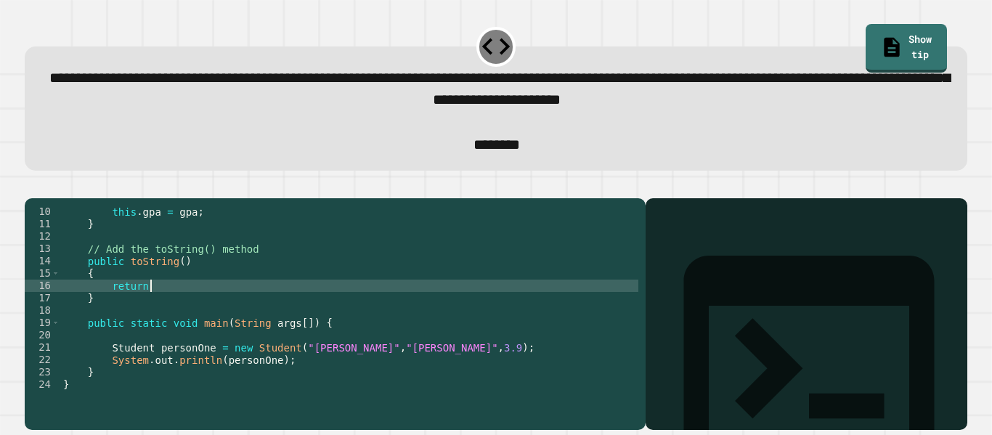
scroll to position [101, 0]
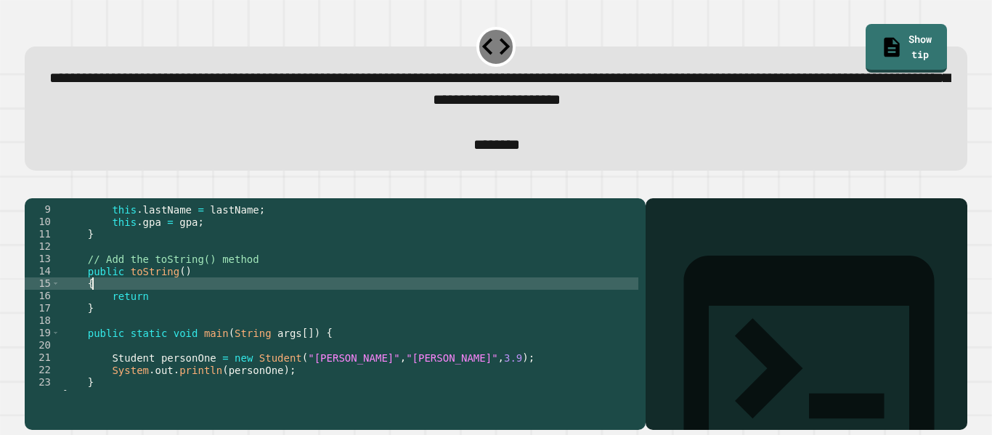
click at [179, 301] on div "this . lastName = lastName ; this . gpa = gpa ; } // Add the toString() method …" at bounding box center [349, 308] width 578 height 210
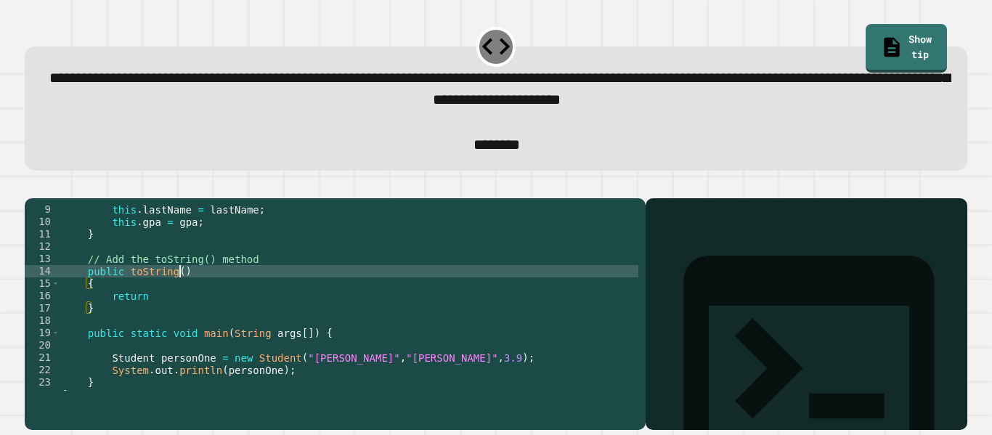
click at [179, 294] on div "this . lastName = lastName ; this . gpa = gpa ; } // Add the toString() method …" at bounding box center [349, 308] width 578 height 210
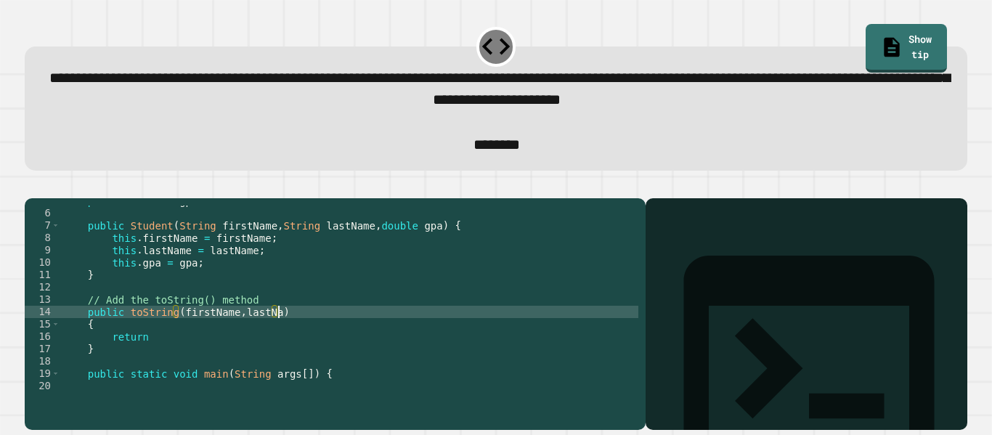
scroll to position [0, 28]
click at [188, 358] on div "private double gpa ; public Student ( String firstName , String lastName , doub…" at bounding box center [349, 300] width 578 height 210
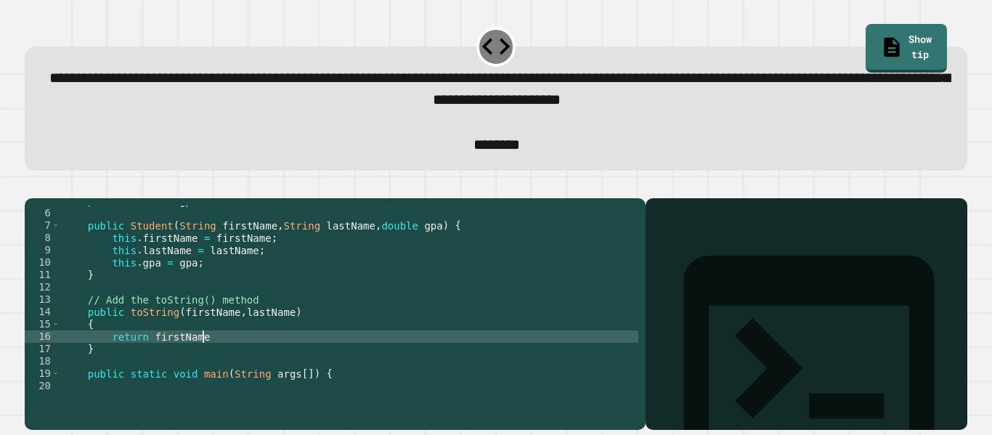
scroll to position [0, 17]
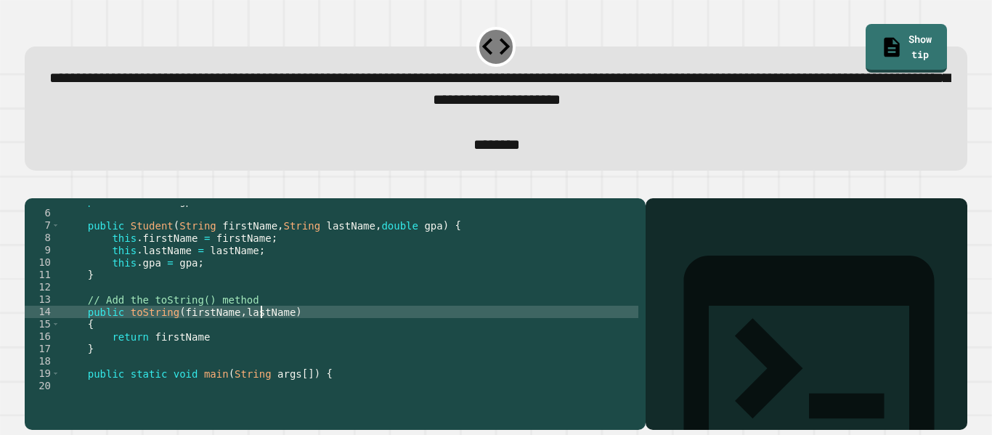
click at [258, 336] on div "private double gpa ; public Student ( String firstName , String lastName , doub…" at bounding box center [349, 300] width 578 height 210
click at [325, 344] on div "private double gpa ; public Student ( String firstName , String lastName , doub…" at bounding box center [349, 300] width 578 height 210
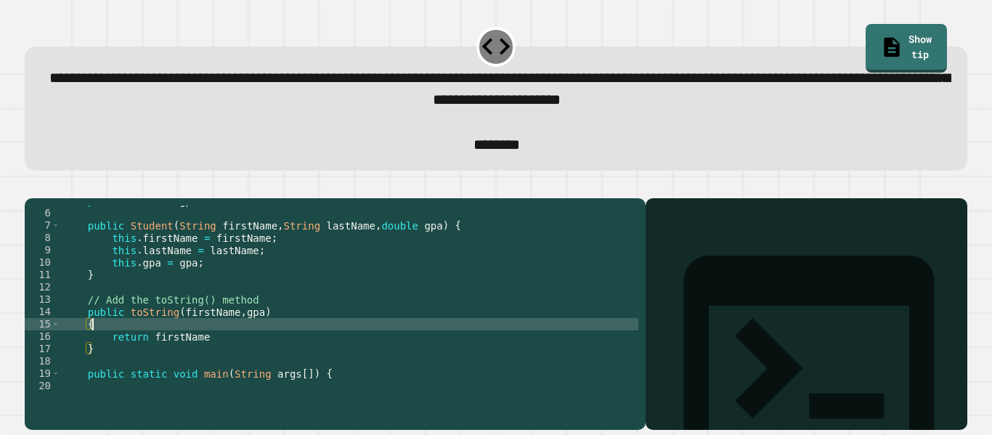
click at [327, 363] on div "private double gpa ; public Student ( String firstName , String lastName , doub…" at bounding box center [349, 300] width 578 height 210
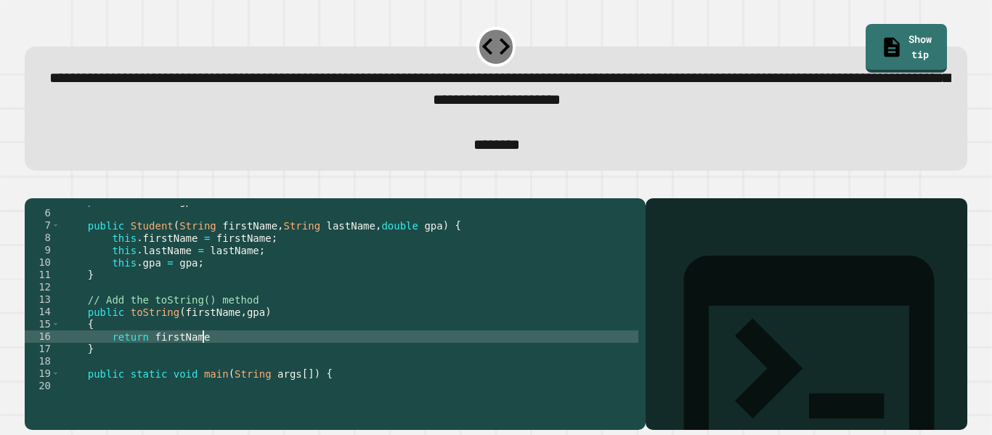
click at [181, 336] on div "private double gpa ; public Student ( String firstName , String lastName , doub…" at bounding box center [349, 300] width 578 height 210
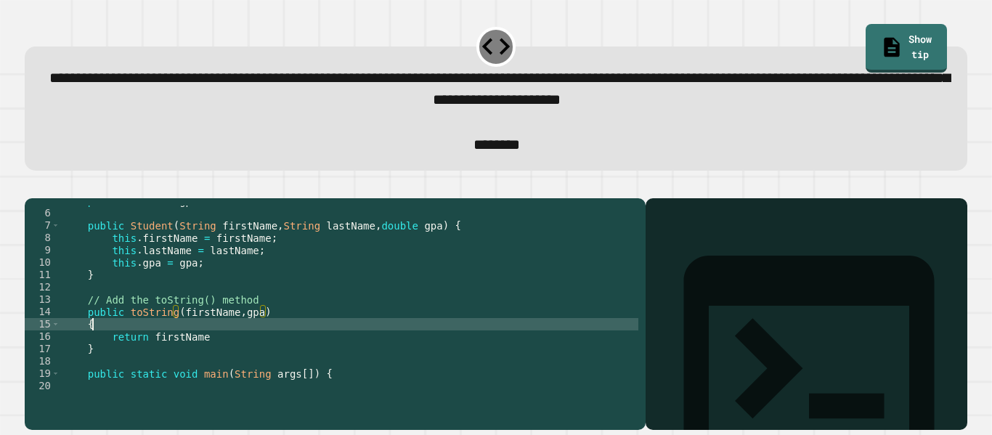
click at [231, 352] on div "private double gpa ; public Student ( String firstName , String lastName , doub…" at bounding box center [349, 300] width 578 height 210
click at [234, 364] on div "private double gpa ; public Student ( String firstName , String lastName , doub…" at bounding box center [349, 300] width 578 height 210
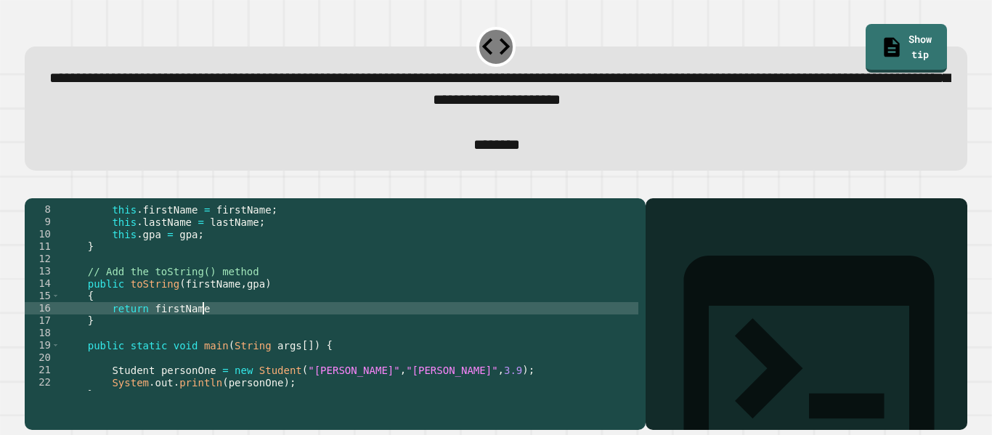
scroll to position [90, 0]
click at [240, 310] on div "this . firstName = firstName ; this . lastName = lastName ; this . gpa = gpa ; …" at bounding box center [349, 307] width 578 height 210
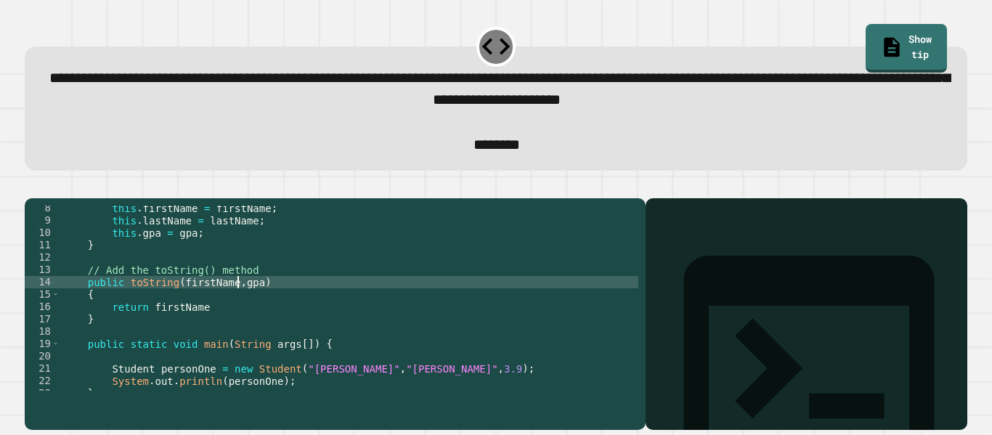
click at [253, 327] on div "this . firstName = firstName ; this . lastName = lastName ; this . gpa = gpa ; …" at bounding box center [349, 307] width 578 height 210
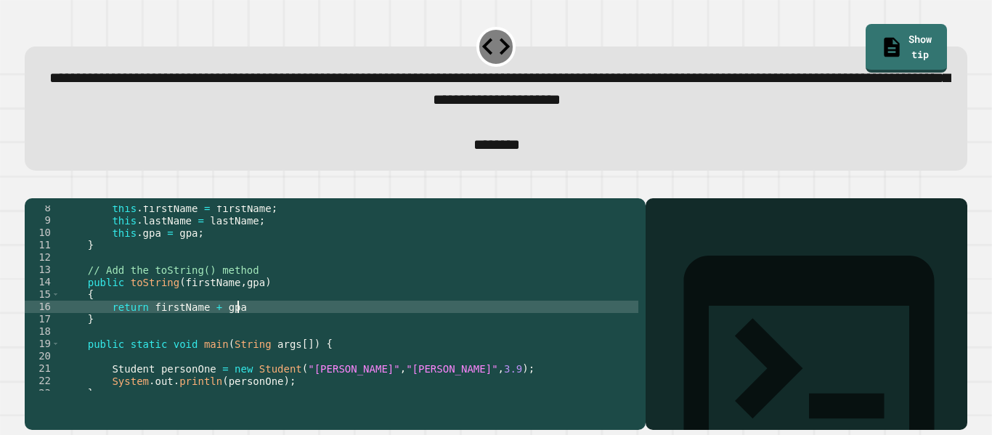
scroll to position [0, 22]
click at [32, 186] on button "button" at bounding box center [32, 186] width 0 height 0
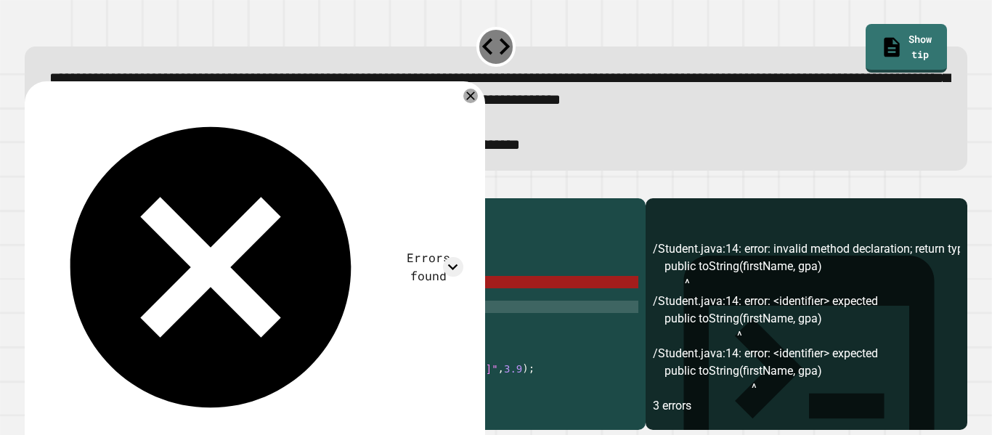
click at [242, 307] on div "this . firstName = firstName ; this . lastName = lastName ; this . gpa = gpa ; …" at bounding box center [349, 307] width 578 height 210
click at [127, 308] on div "this . firstName = firstName ; this . lastName = lastName ; this . gpa = gpa ; …" at bounding box center [349, 307] width 578 height 210
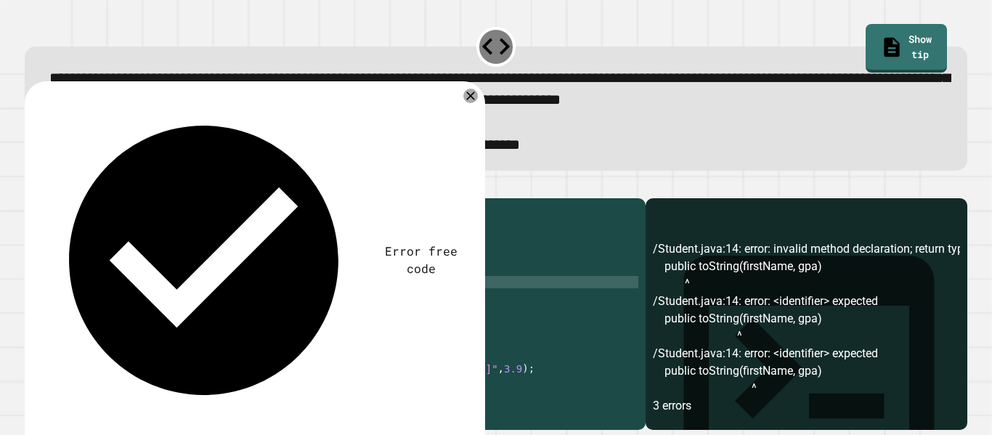
scroll to position [0, 14]
click at [32, 186] on icon "button" at bounding box center [32, 186] width 0 height 0
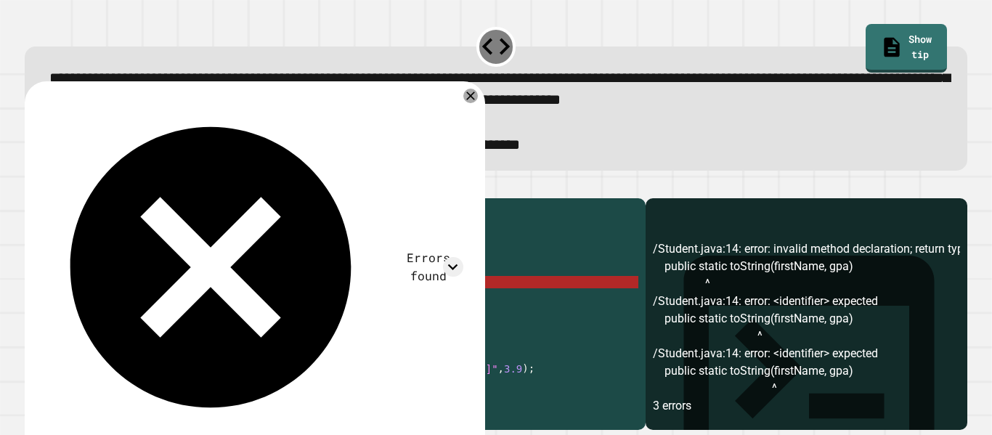
click at [145, 307] on div "this . firstName = firstName ; this . lastName = lastName ; this . gpa = gpa ; …" at bounding box center [349, 307] width 578 height 210
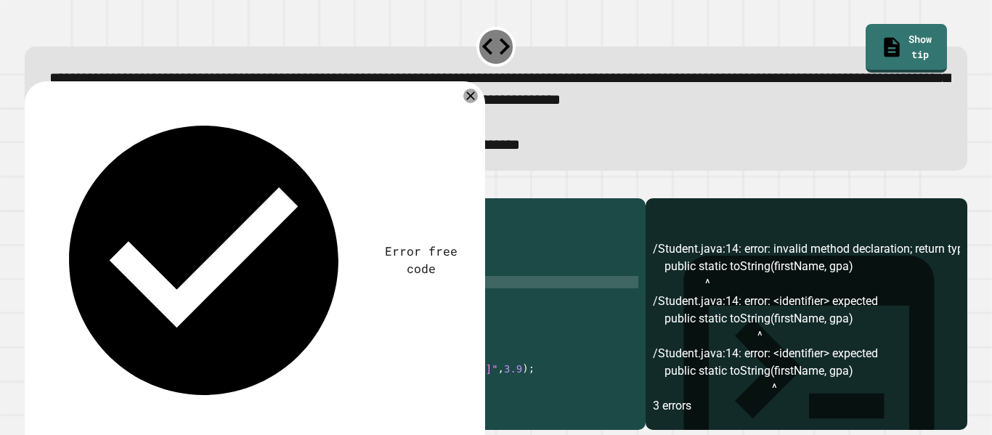
type textarea "**********"
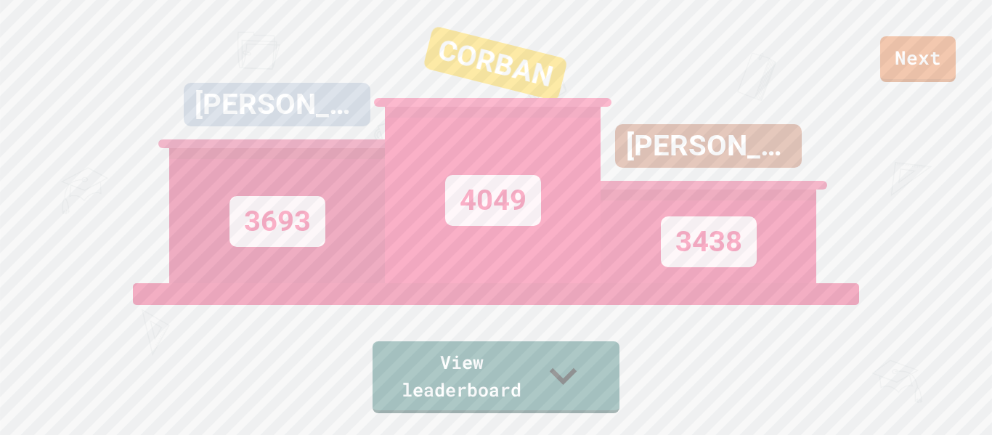
click at [942, 84] on div "Next [PERSON_NAME] 3693 [PERSON_NAME] 4049 [PERSON_NAME] 3438 View leaderboard" at bounding box center [496, 217] width 992 height 435
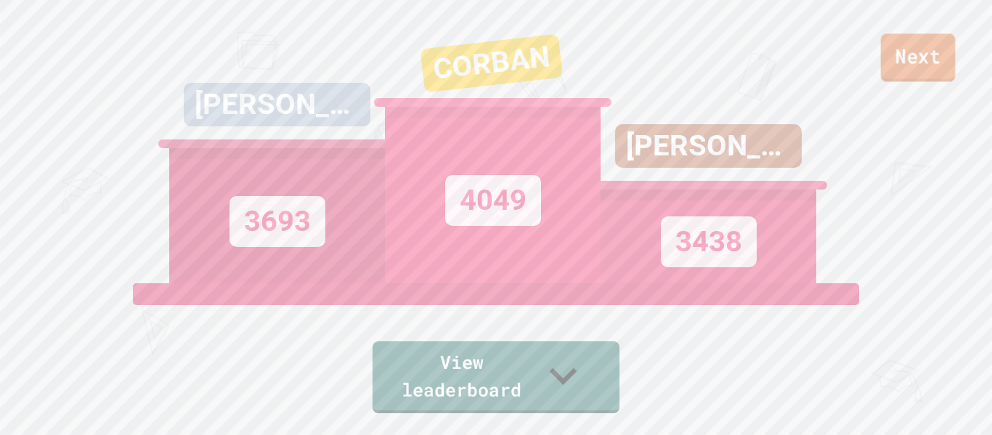
click at [926, 79] on link "Next" at bounding box center [918, 57] width 75 height 48
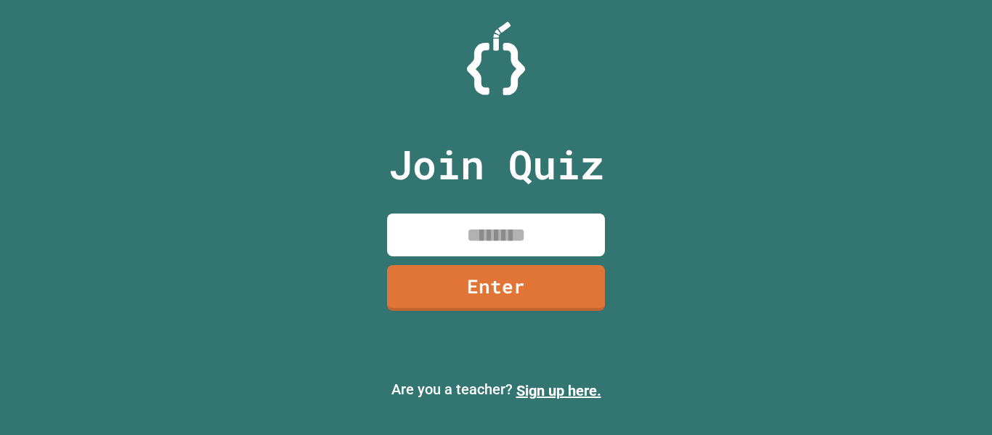
click at [554, 212] on div "Join Quiz Enter" at bounding box center [496, 217] width 245 height 362
click at [558, 226] on input at bounding box center [496, 234] width 218 height 43
type input "********"
click at [495, 280] on link "Enter" at bounding box center [496, 287] width 220 height 48
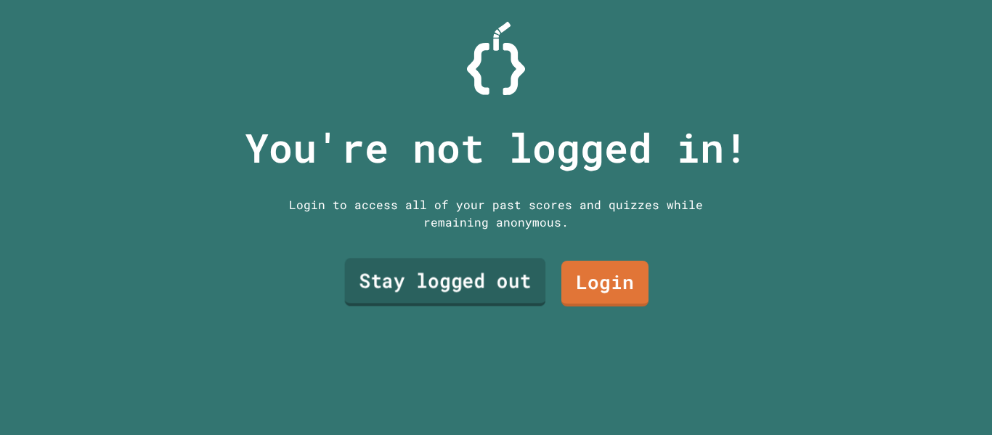
click at [469, 280] on link "Stay logged out" at bounding box center [445, 282] width 201 height 48
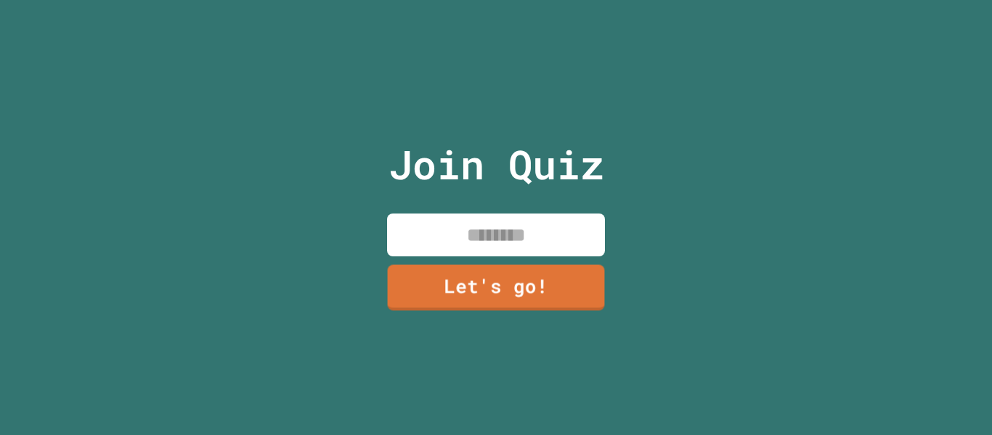
click at [503, 230] on input at bounding box center [496, 234] width 218 height 43
type input "******"
click at [515, 272] on link "Let's go!" at bounding box center [495, 287] width 220 height 46
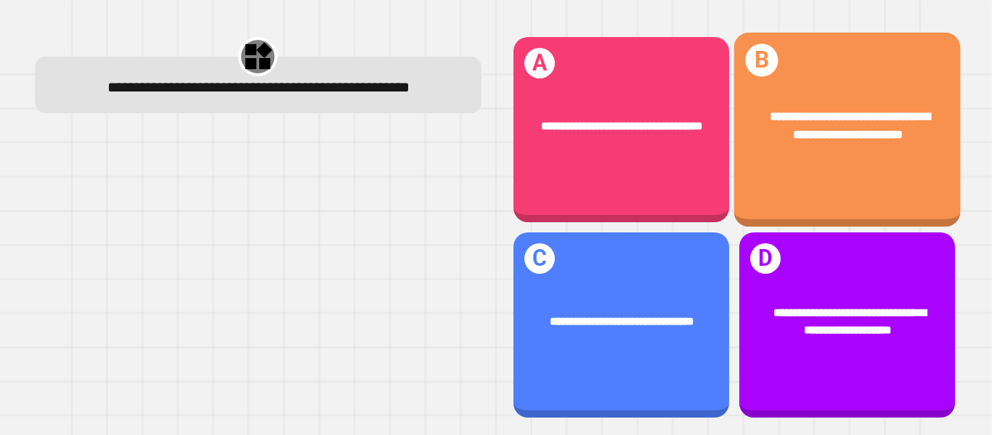
click at [817, 156] on div "**********" at bounding box center [846, 126] width 226 height 86
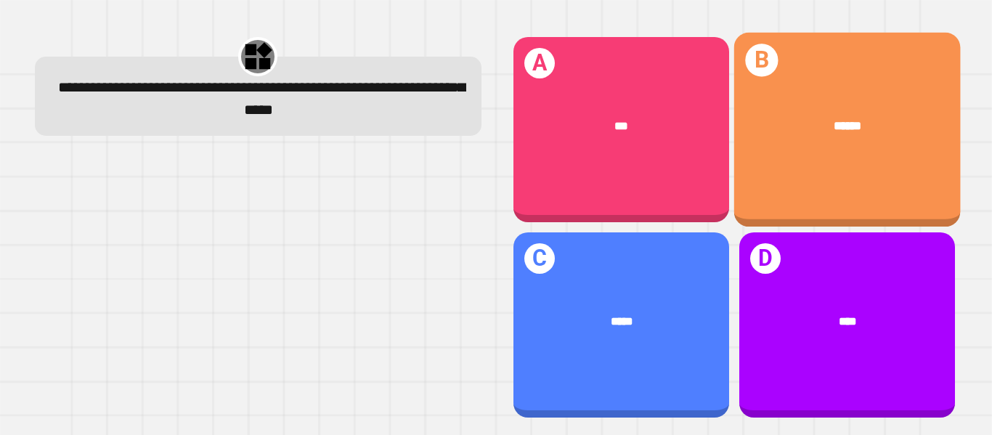
click at [850, 184] on div "B ******" at bounding box center [846, 130] width 226 height 195
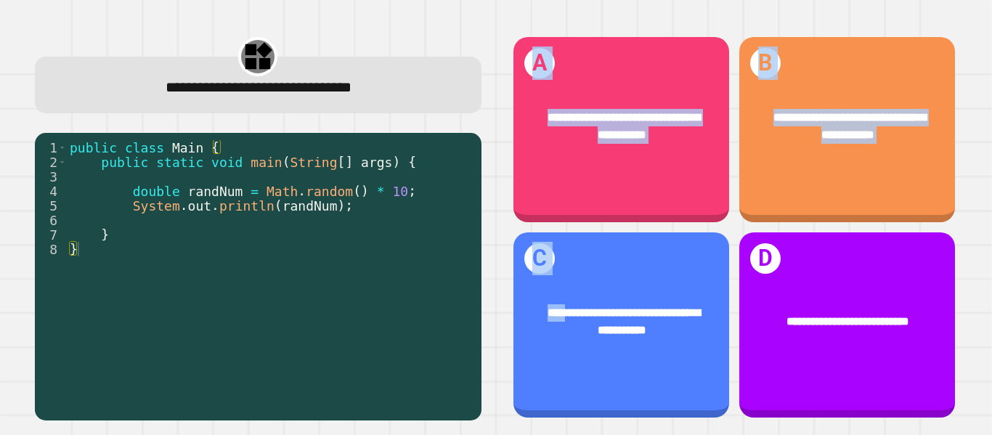
drag, startPoint x: 571, startPoint y: 313, endPoint x: 327, endPoint y: 273, distance: 247.9
click at [327, 273] on div "**********" at bounding box center [496, 227] width 952 height 415
click at [327, 273] on div "public class Main { public static void main ( String [ ] args ) { double randNu…" at bounding box center [270, 285] width 407 height 290
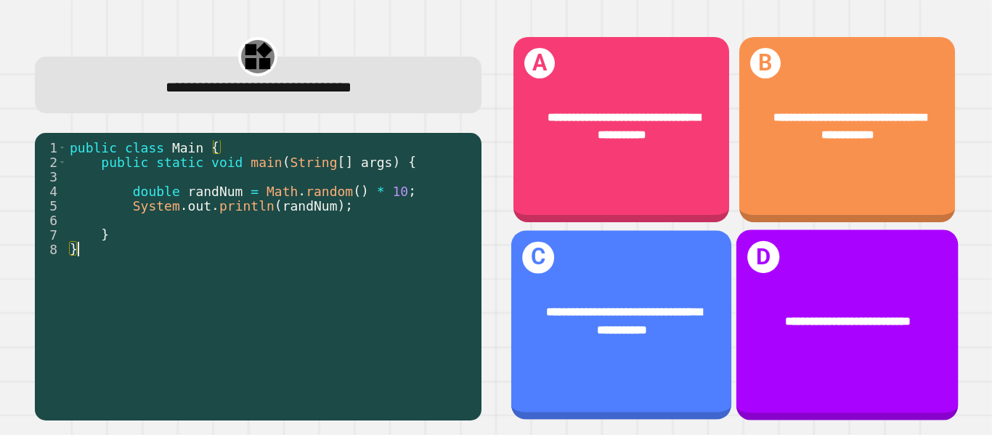
type textarea "*"
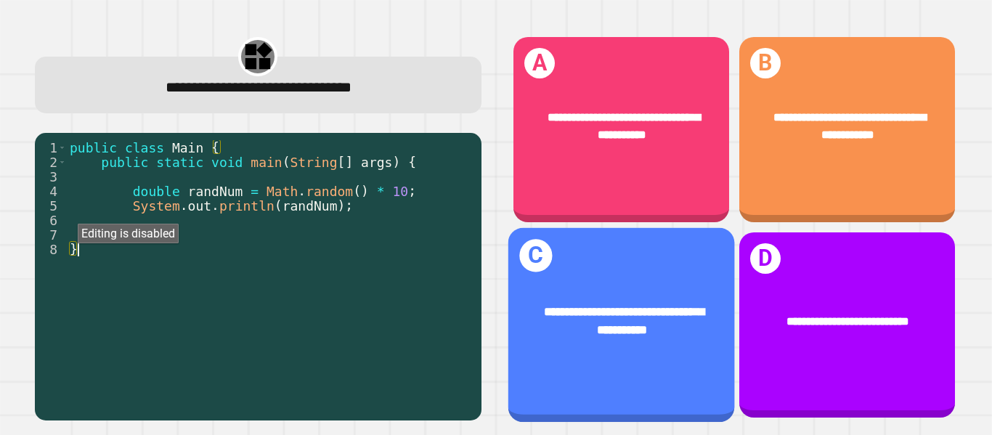
click at [629, 309] on span "**********" at bounding box center [624, 321] width 160 height 30
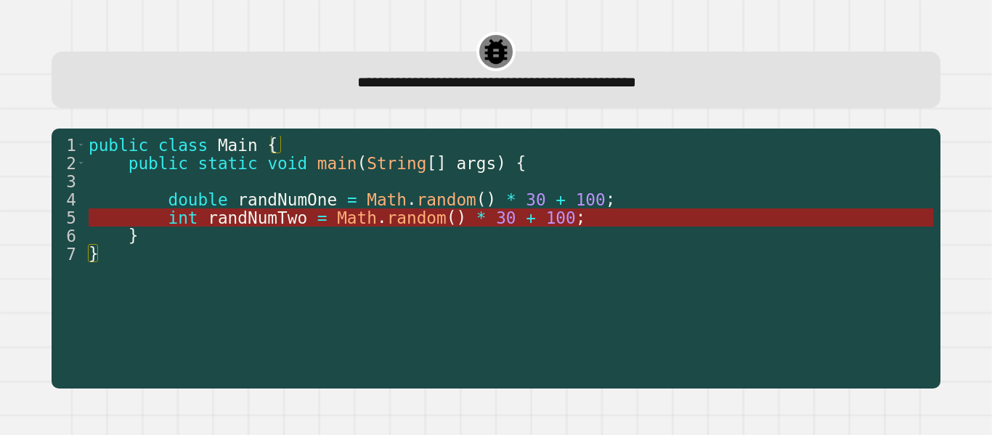
click at [423, 215] on span "random" at bounding box center [417, 217] width 60 height 19
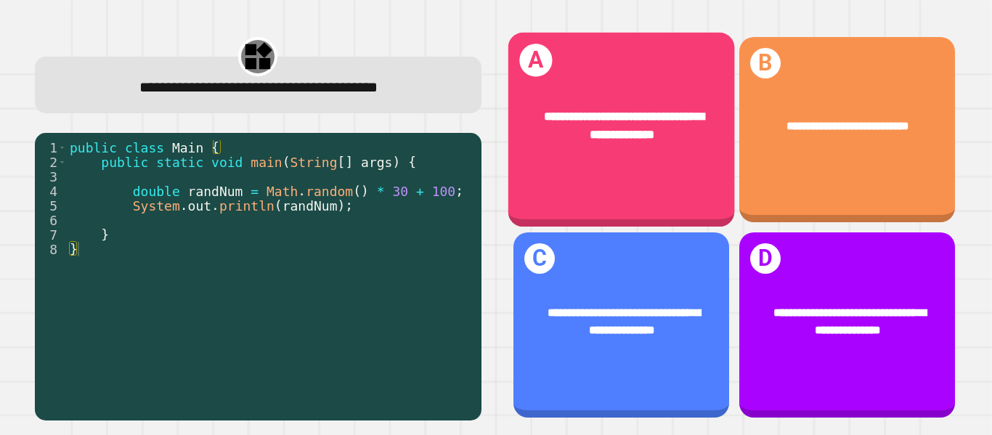
click at [573, 158] on div "**********" at bounding box center [620, 126] width 226 height 86
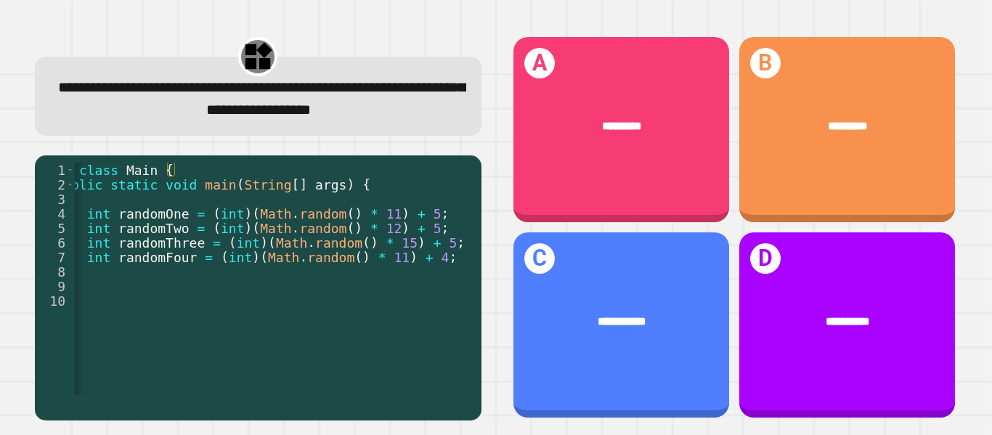
scroll to position [0, 54]
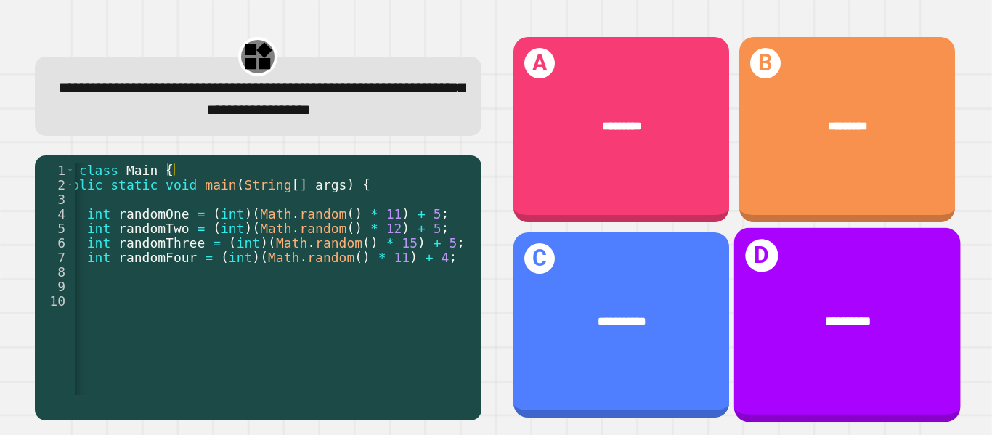
click at [799, 296] on div "**********" at bounding box center [846, 321] width 226 height 68
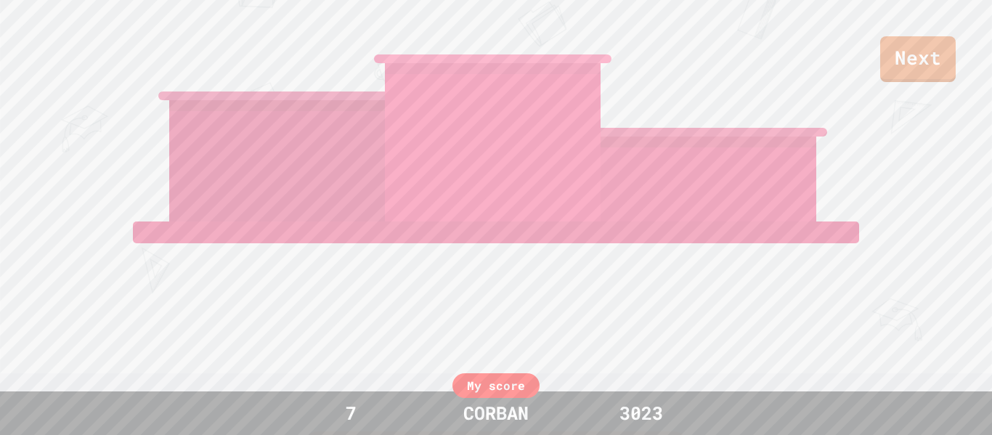
scroll to position [0, 0]
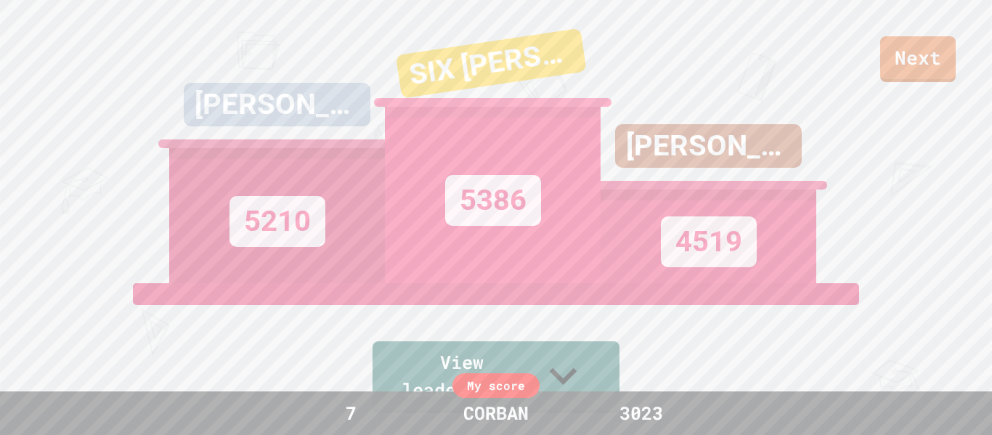
click at [526, 242] on div "5386" at bounding box center [493, 195] width 216 height 176
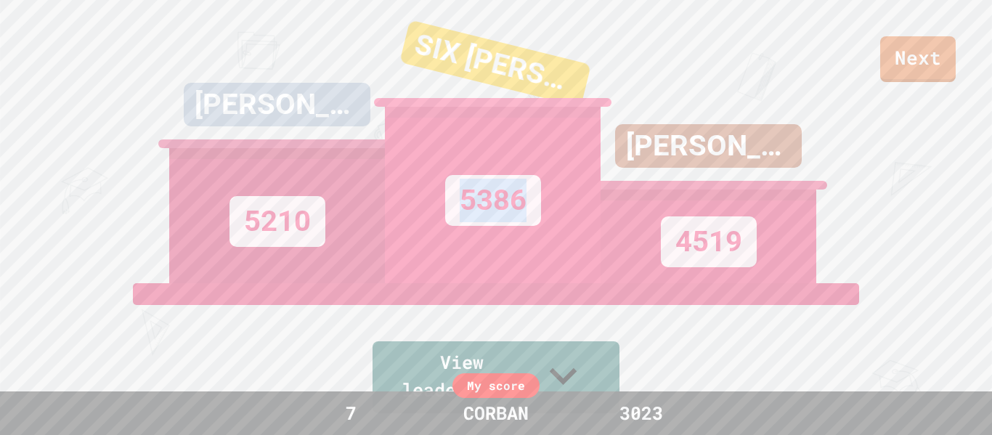
click at [526, 242] on div "5386" at bounding box center [493, 195] width 216 height 176
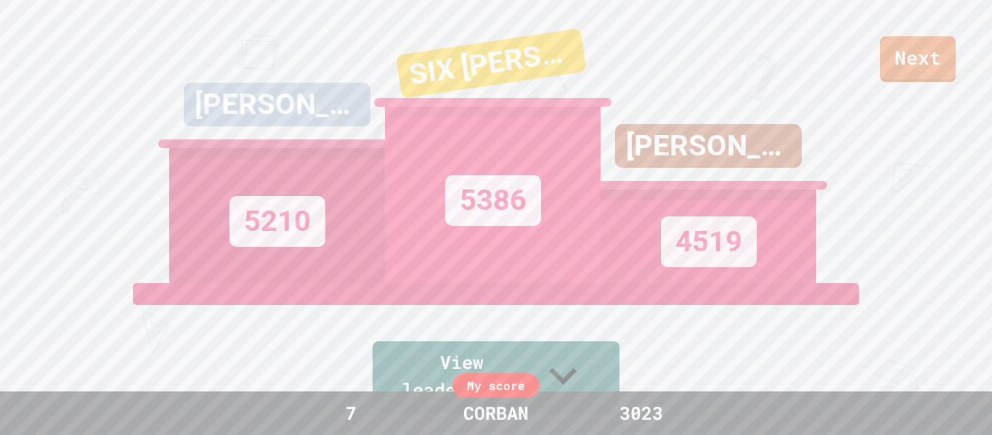
click at [526, 242] on div "5386" at bounding box center [493, 195] width 216 height 176
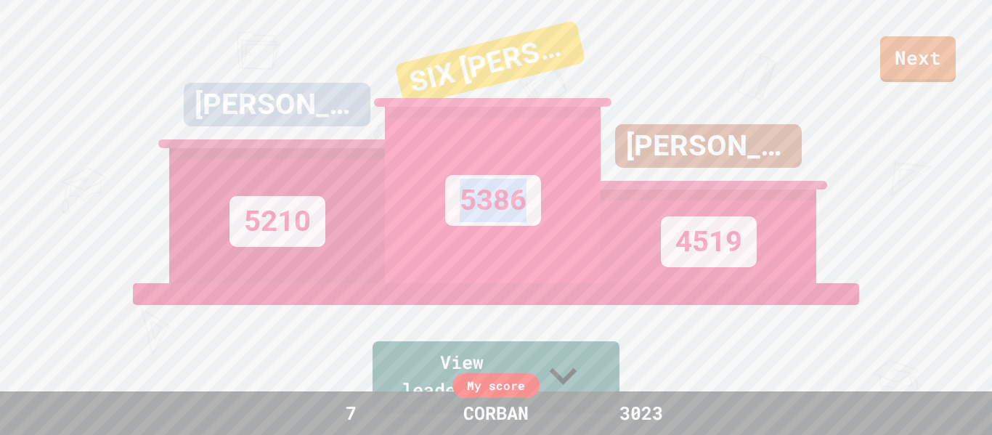
click at [526, 242] on div "5386" at bounding box center [493, 195] width 216 height 176
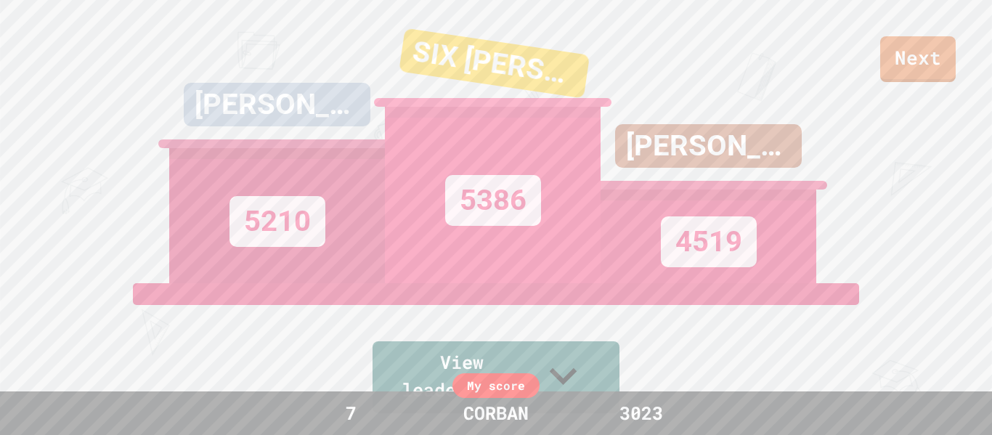
click at [526, 242] on div "5386" at bounding box center [493, 195] width 216 height 176
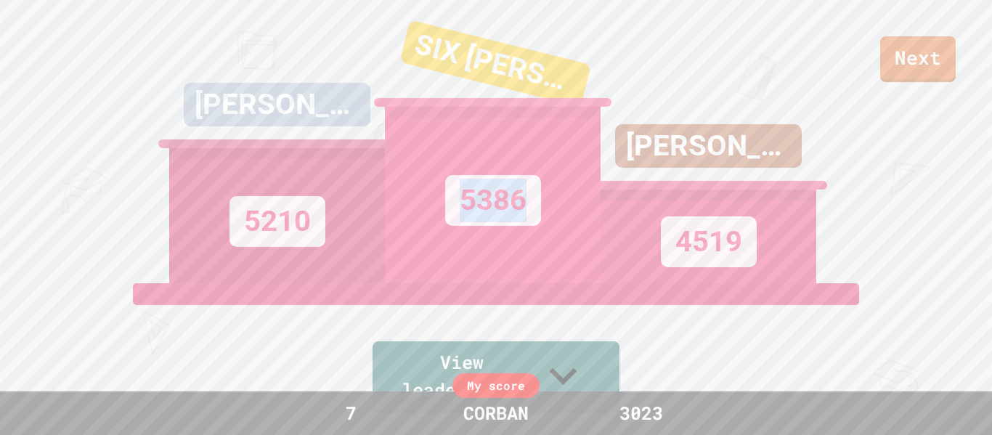
click at [526, 242] on div "5386" at bounding box center [493, 195] width 216 height 176
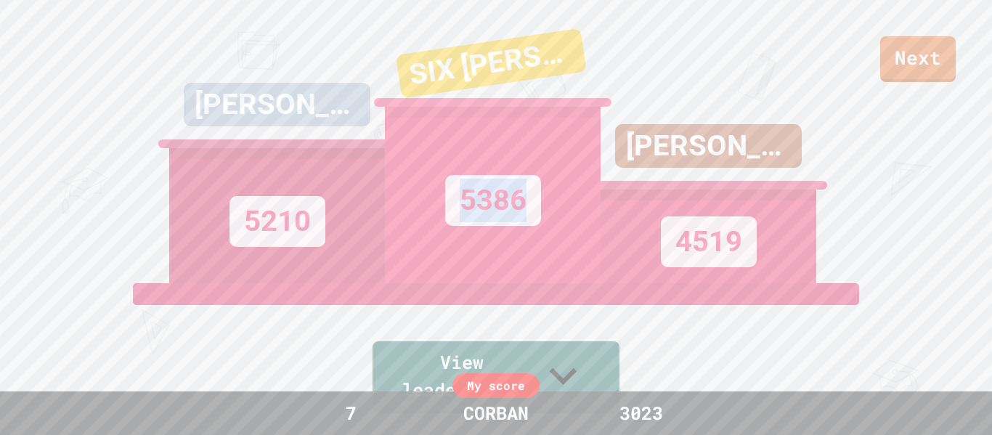
click at [526, 242] on div "5386" at bounding box center [493, 195] width 216 height 176
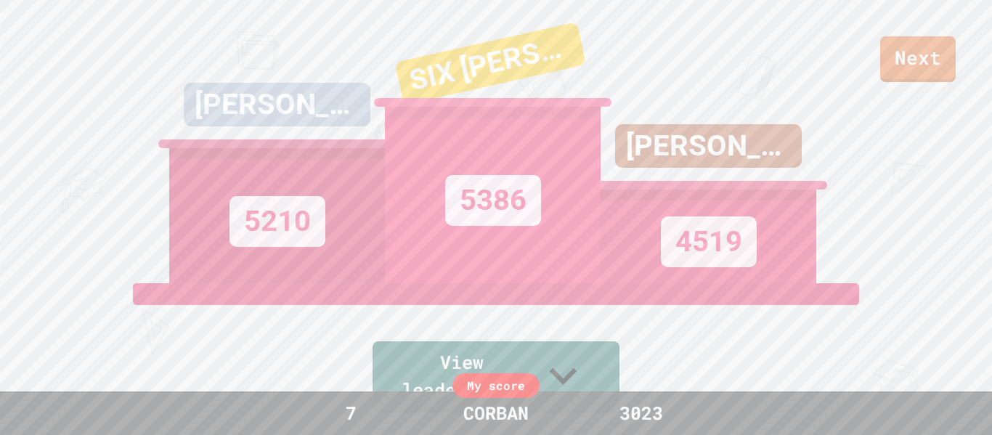
click at [526, 242] on div "5386" at bounding box center [493, 195] width 216 height 176
click at [712, 283] on div "[PERSON_NAME] 5210 SIX [PERSON_NAME] 5386 [PERSON_NAME] 4519" at bounding box center [495, 141] width 653 height 283
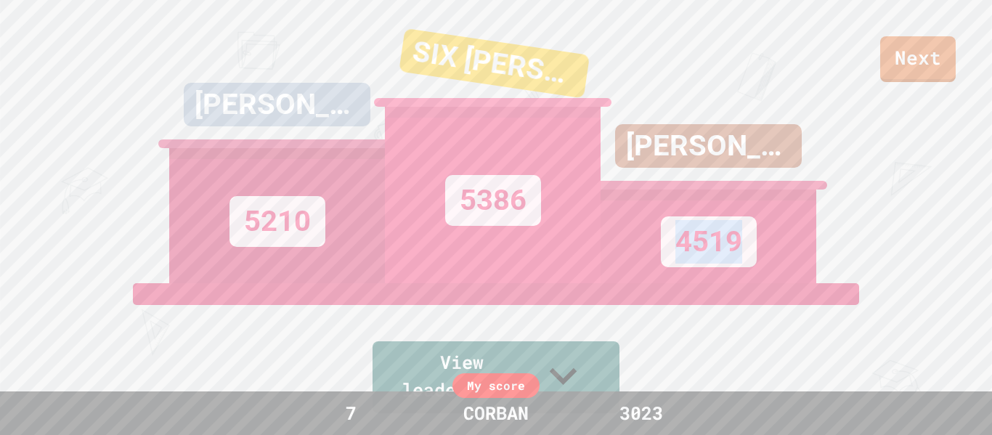
click at [712, 283] on div "[PERSON_NAME] 5210 SIX [PERSON_NAME] 5386 [PERSON_NAME] 4519" at bounding box center [495, 141] width 653 height 283
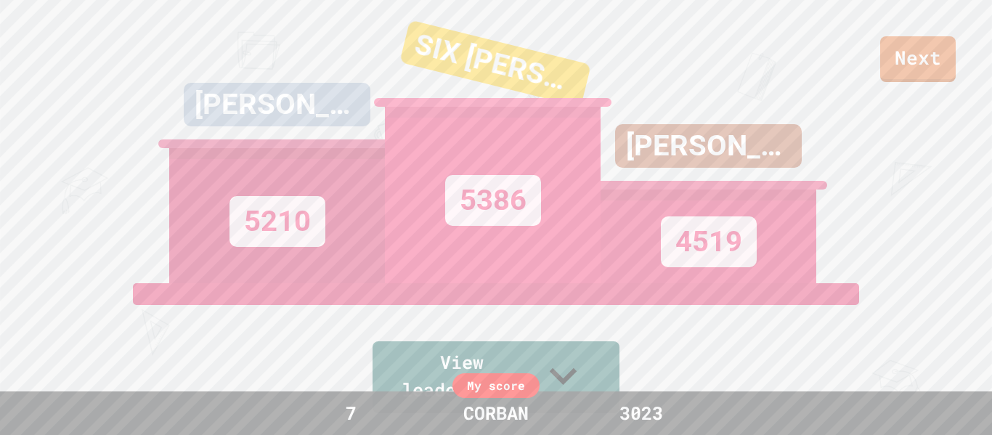
click at [712, 283] on div "[PERSON_NAME] 5210 SIX [PERSON_NAME] 5386 [PERSON_NAME] 4519" at bounding box center [495, 141] width 653 height 283
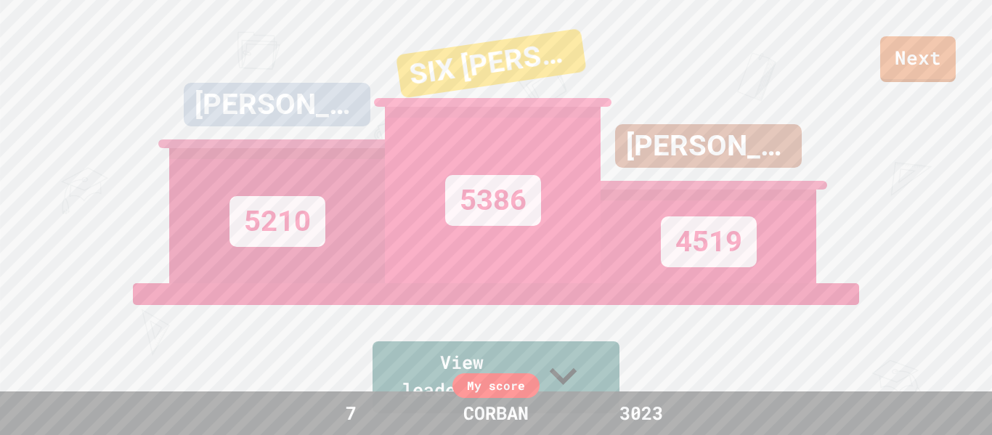
click at [712, 283] on div "[PERSON_NAME] 5210 SIX [PERSON_NAME] 5386 [PERSON_NAME] 4519" at bounding box center [495, 141] width 653 height 283
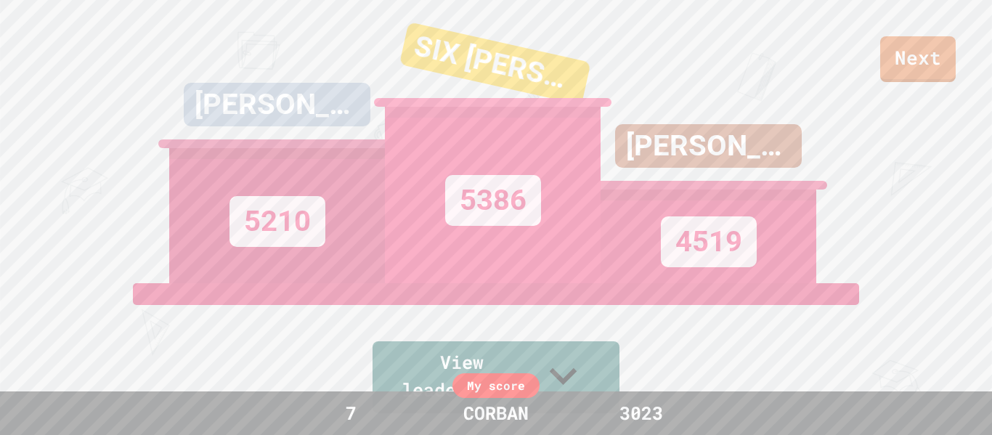
click at [270, 223] on div "5210" at bounding box center [277, 221] width 96 height 51
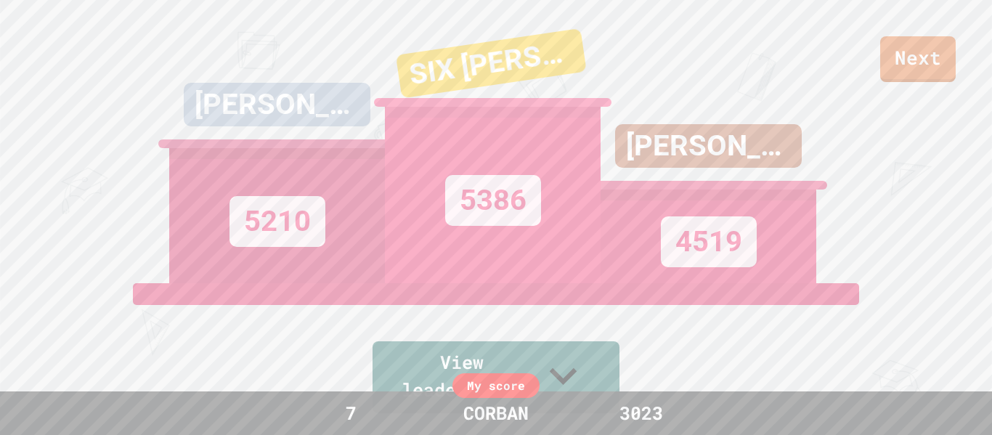
click at [270, 223] on div "5210" at bounding box center [277, 221] width 96 height 51
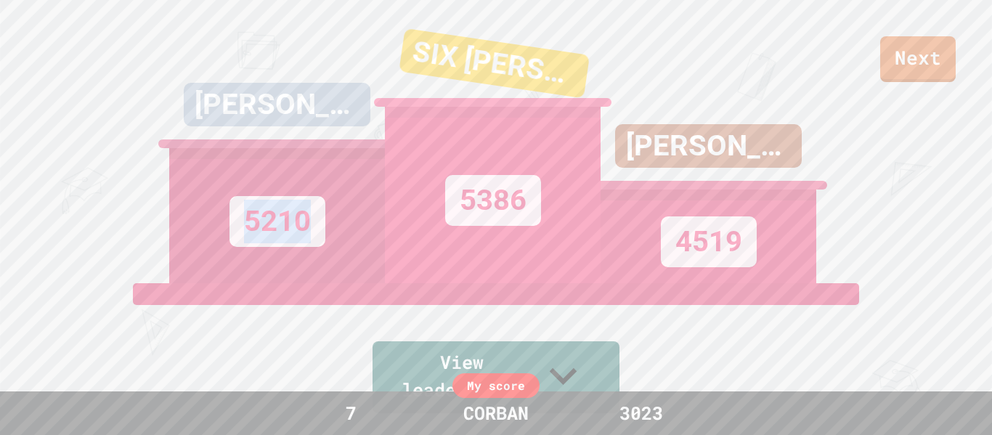
click at [470, 224] on div "5386" at bounding box center [493, 200] width 96 height 51
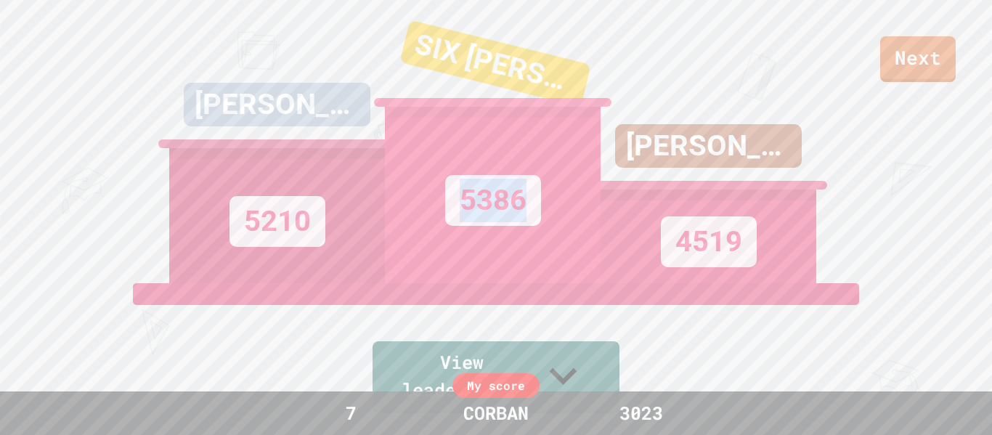
click at [470, 224] on div "5386" at bounding box center [493, 200] width 96 height 51
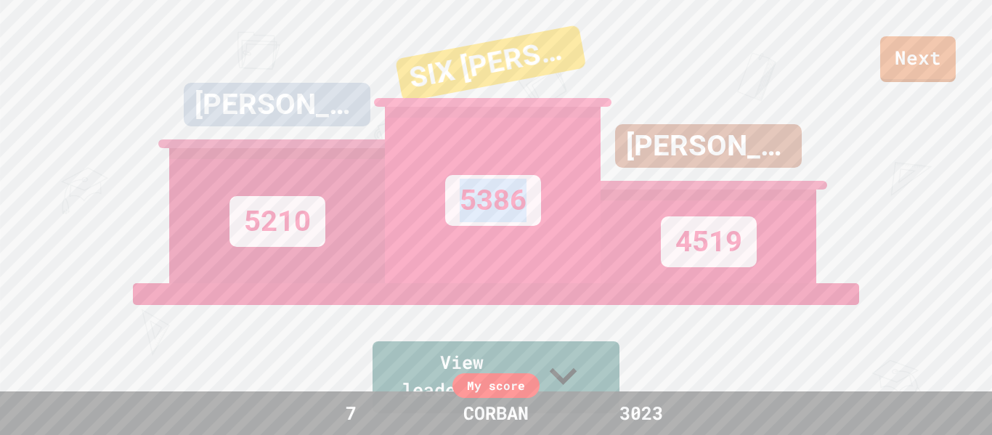
click at [470, 224] on div "5386" at bounding box center [493, 200] width 96 height 51
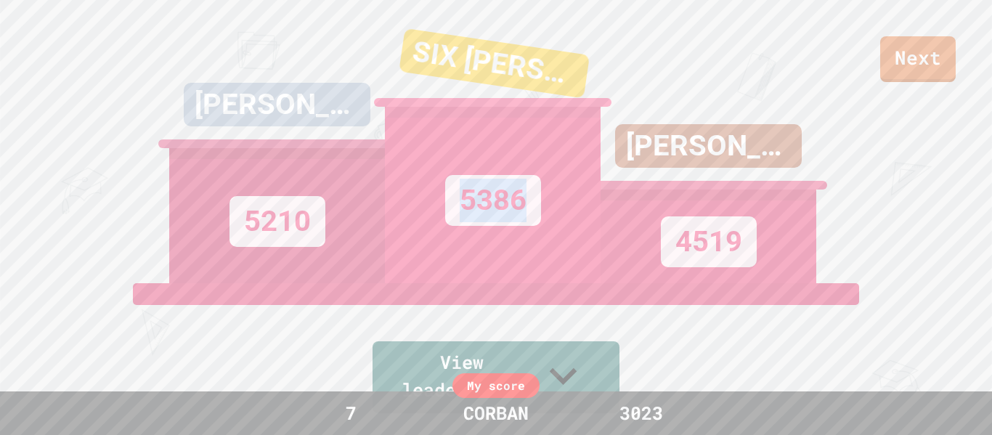
click at [730, 267] on div "4519" at bounding box center [709, 241] width 96 height 51
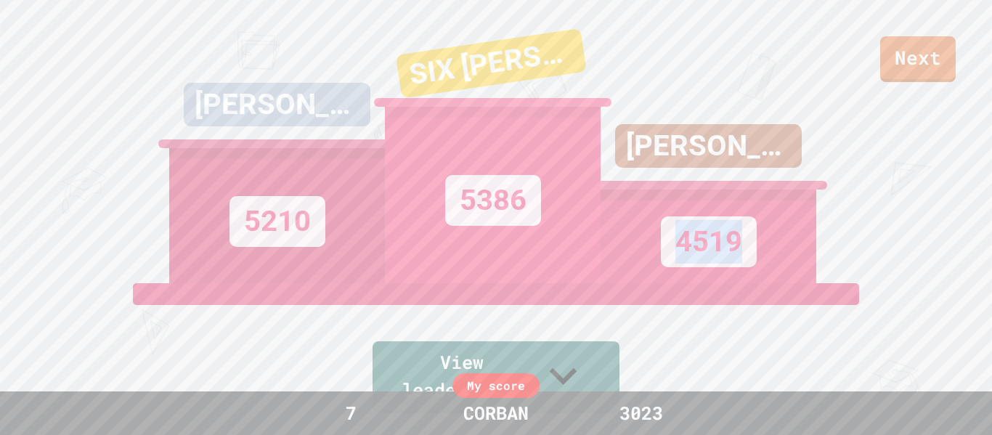
click at [538, 223] on div "5386" at bounding box center [493, 200] width 96 height 51
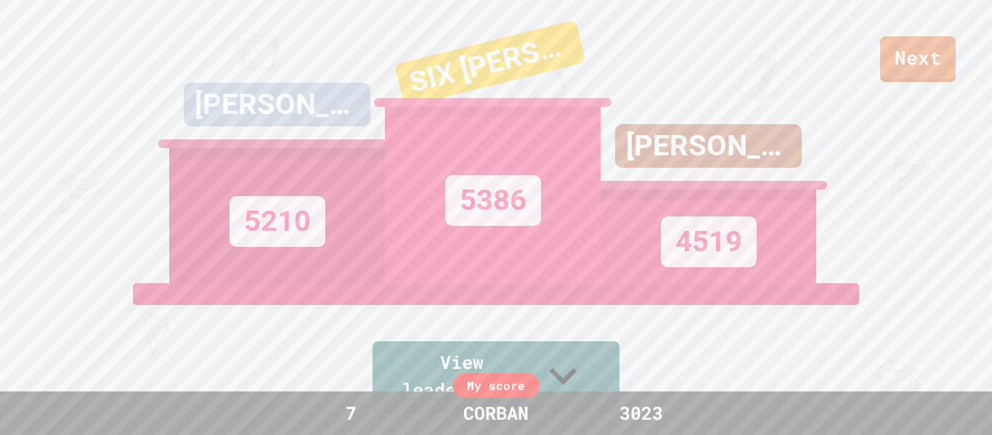
click at [538, 223] on div "5386" at bounding box center [493, 200] width 96 height 51
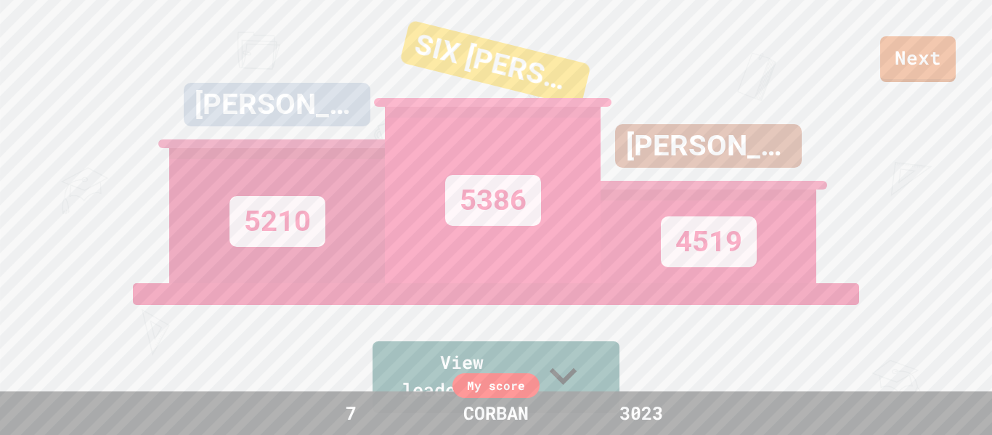
click at [527, 224] on div "5386" at bounding box center [493, 200] width 96 height 51
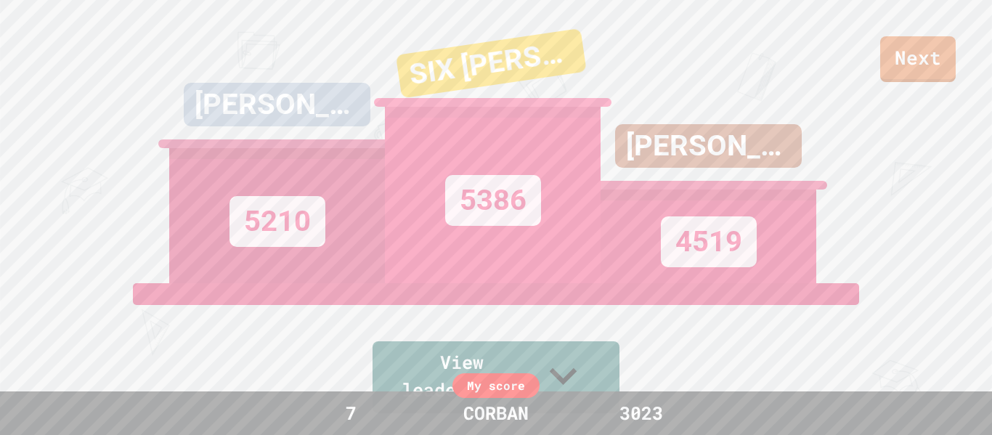
click at [527, 224] on div "5386" at bounding box center [493, 200] width 96 height 51
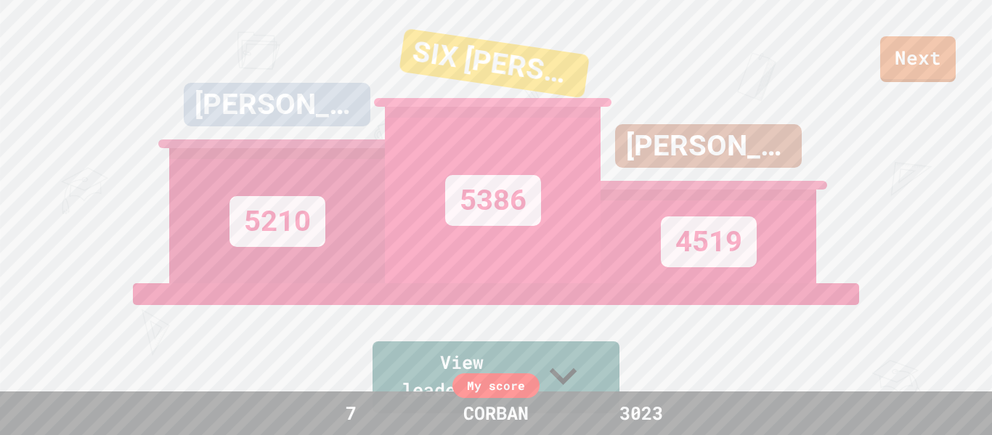
click at [520, 224] on div "5386" at bounding box center [493, 200] width 96 height 51
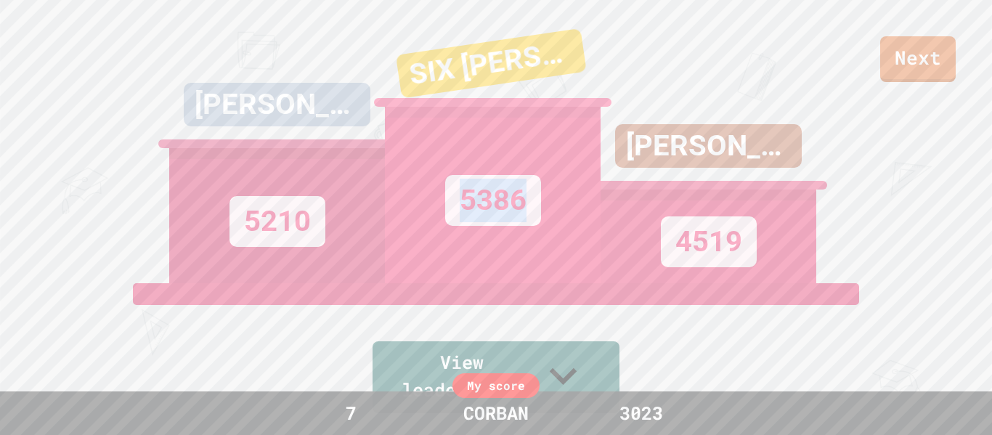
click at [520, 224] on div "5386" at bounding box center [493, 200] width 96 height 51
click at [283, 240] on div "5210" at bounding box center [277, 221] width 96 height 51
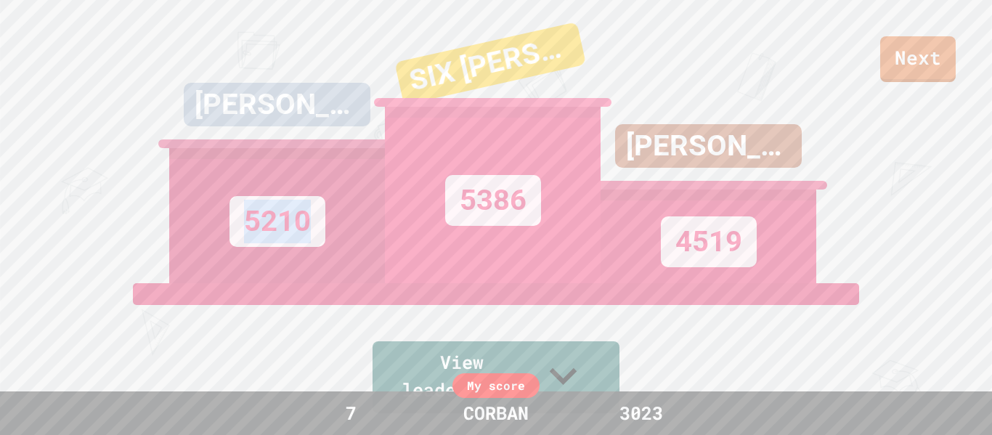
click at [283, 240] on div "5210" at bounding box center [277, 221] width 96 height 51
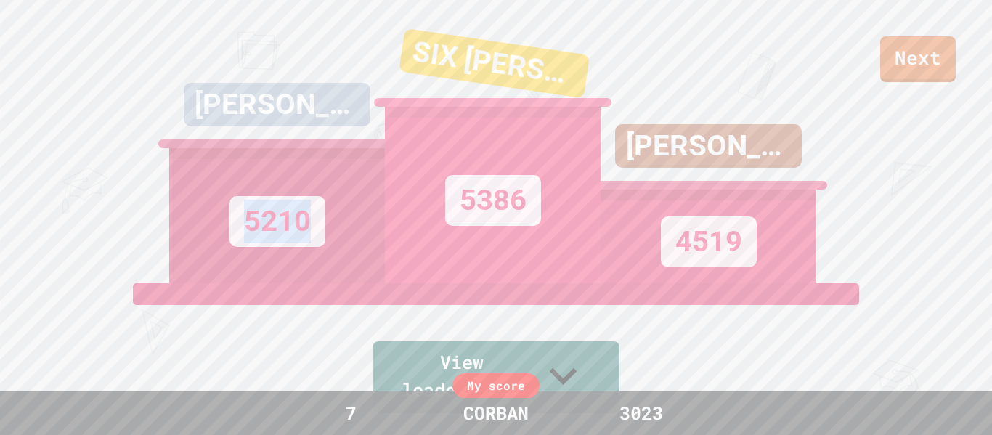
click at [283, 240] on div "5210" at bounding box center [277, 221] width 96 height 51
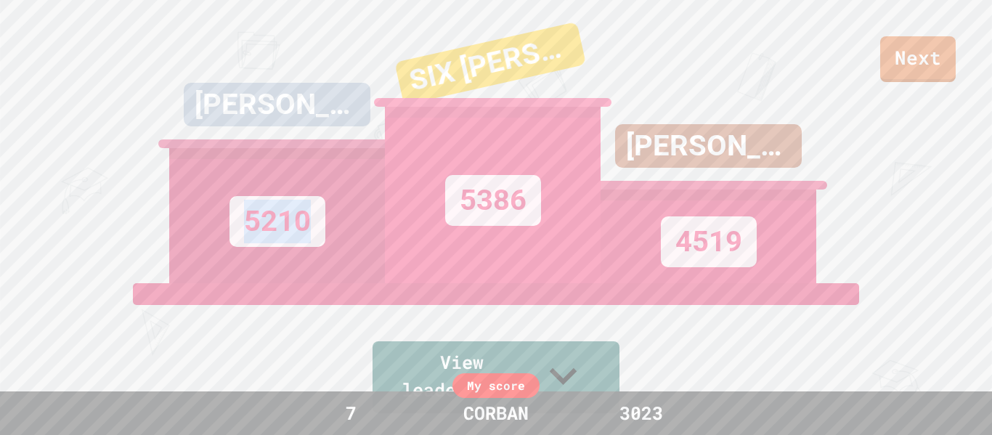
click at [292, 243] on div "5210" at bounding box center [277, 221] width 96 height 51
click at [489, 212] on div "5386" at bounding box center [493, 200] width 96 height 51
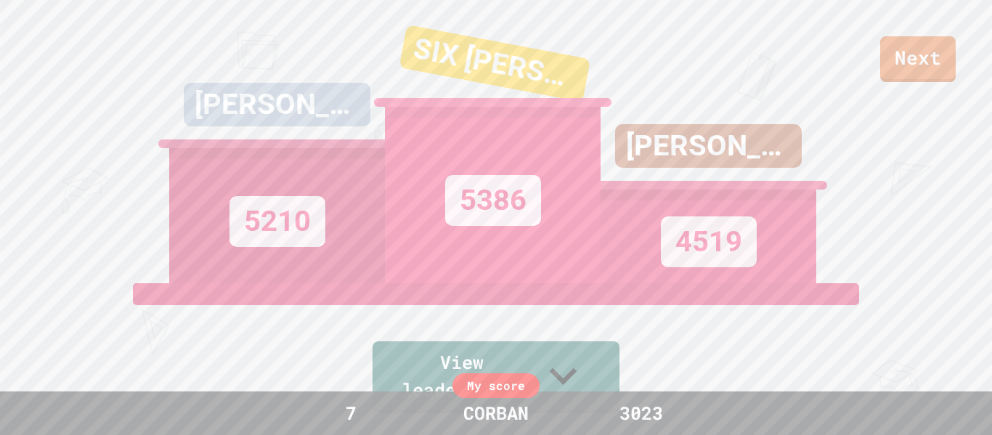
click at [489, 212] on div "5386" at bounding box center [493, 200] width 96 height 51
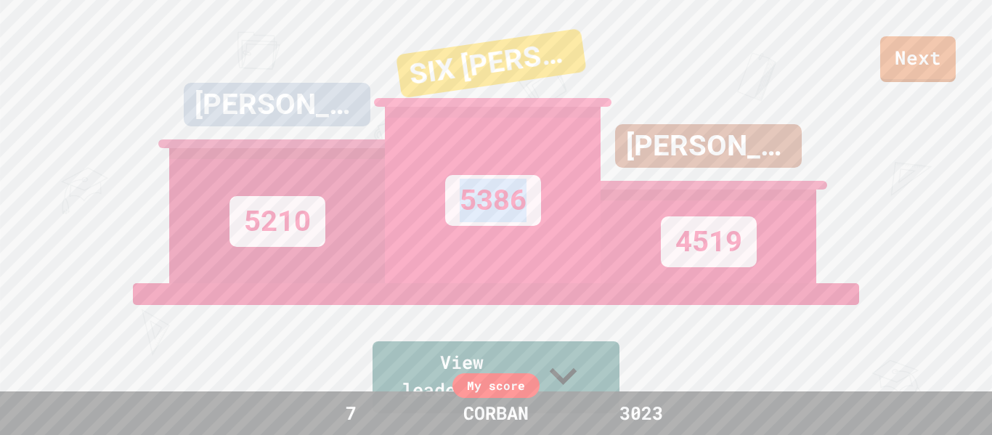
click at [470, 226] on div "5386" at bounding box center [493, 200] width 96 height 51
